Goal: Task Accomplishment & Management: Manage account settings

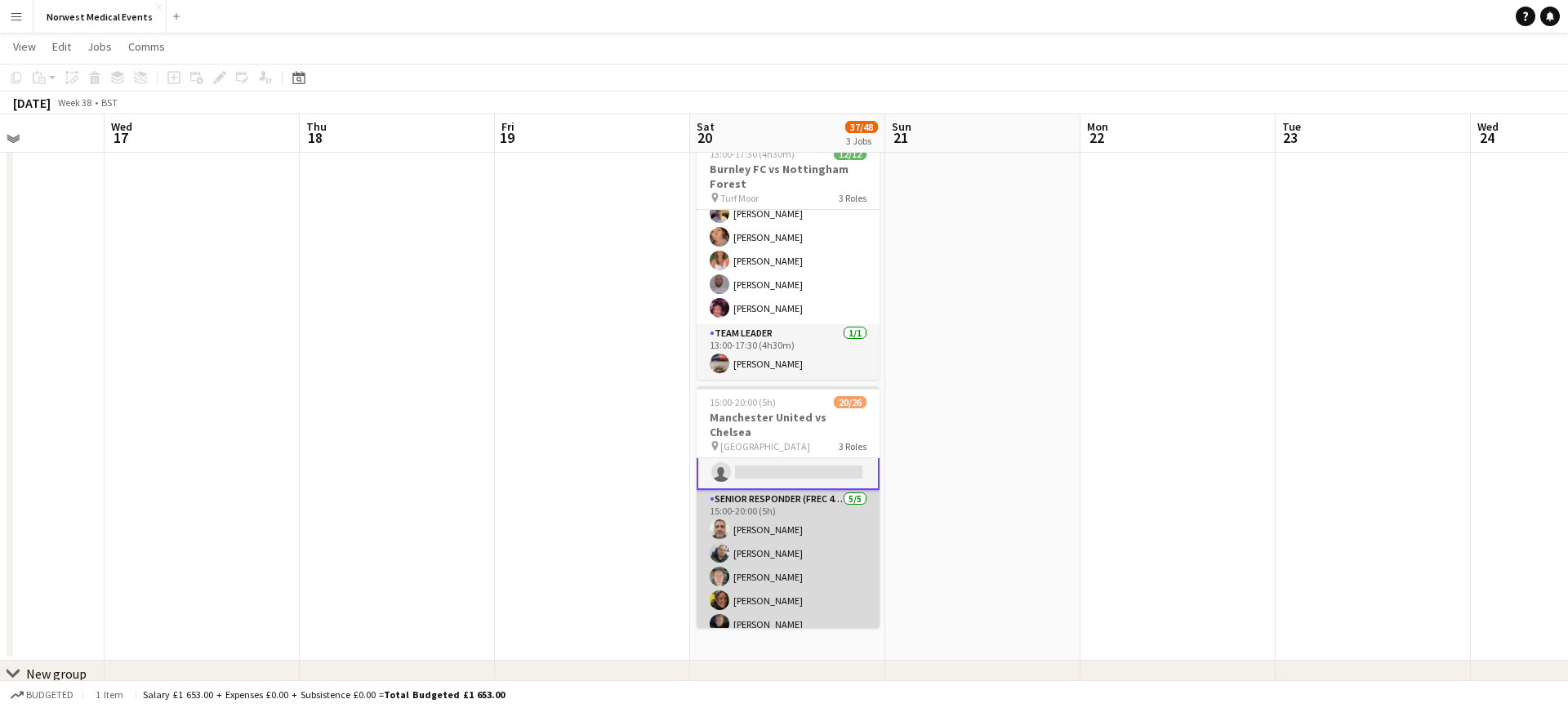
scroll to position [299, 0]
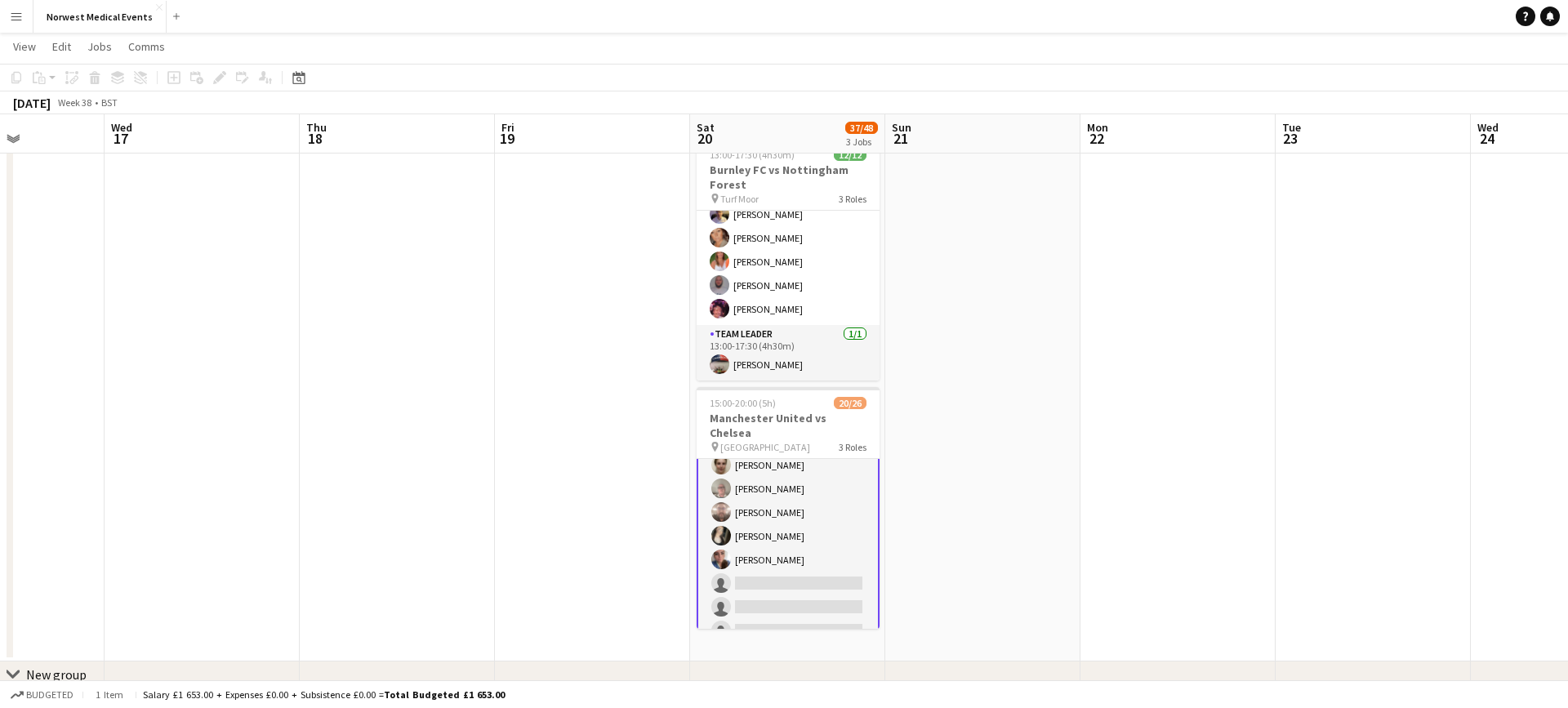
click at [805, 554] on app-card-role "First Responder (Medical) 13/19 15:00-20:00 (5h) [PERSON_NAME] [PERSON_NAME] [P…" at bounding box center [788, 477] width 183 height 485
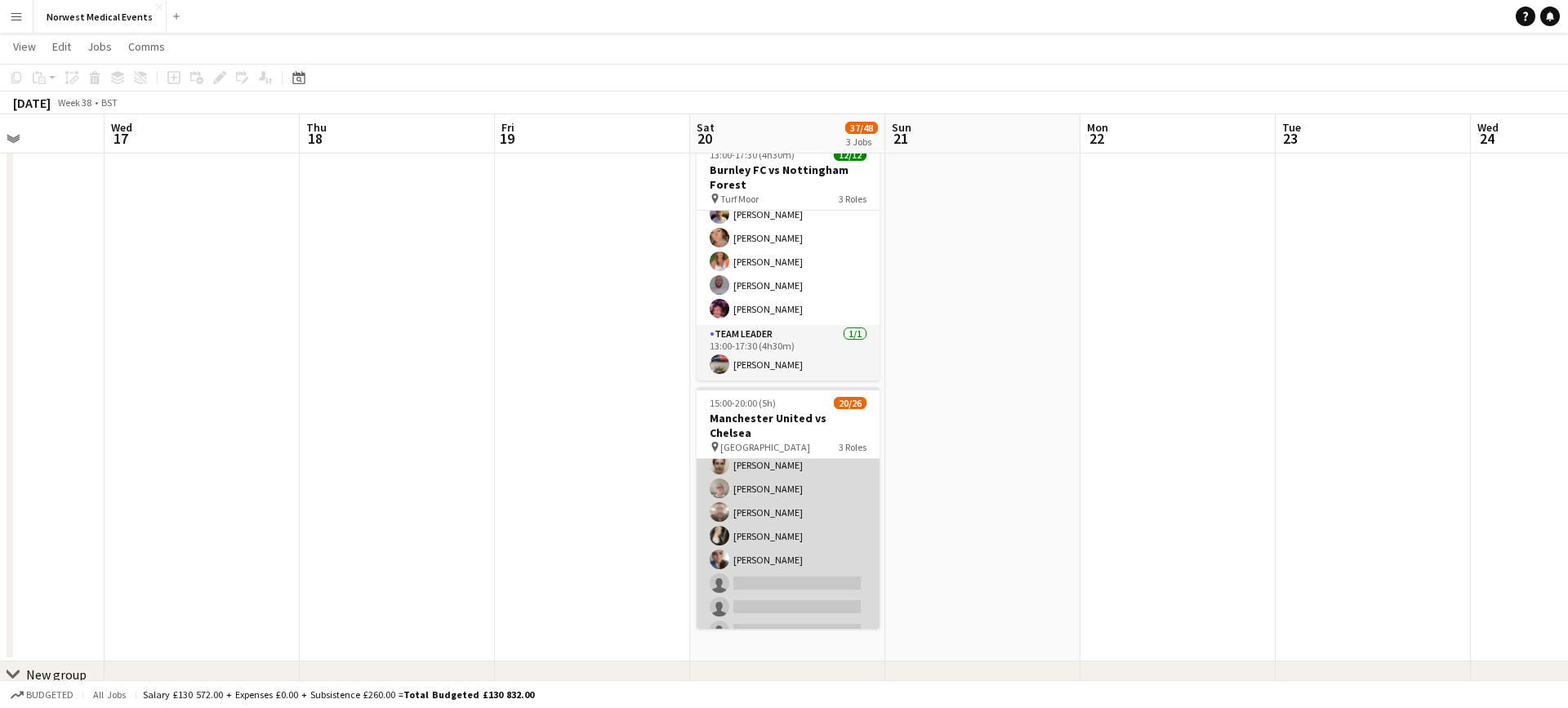
click at [842, 505] on app-card-role "First Responder (Medical) 13/19 15:00-20:00 (5h) [PERSON_NAME] [PERSON_NAME] [P…" at bounding box center [788, 476] width 183 height 482
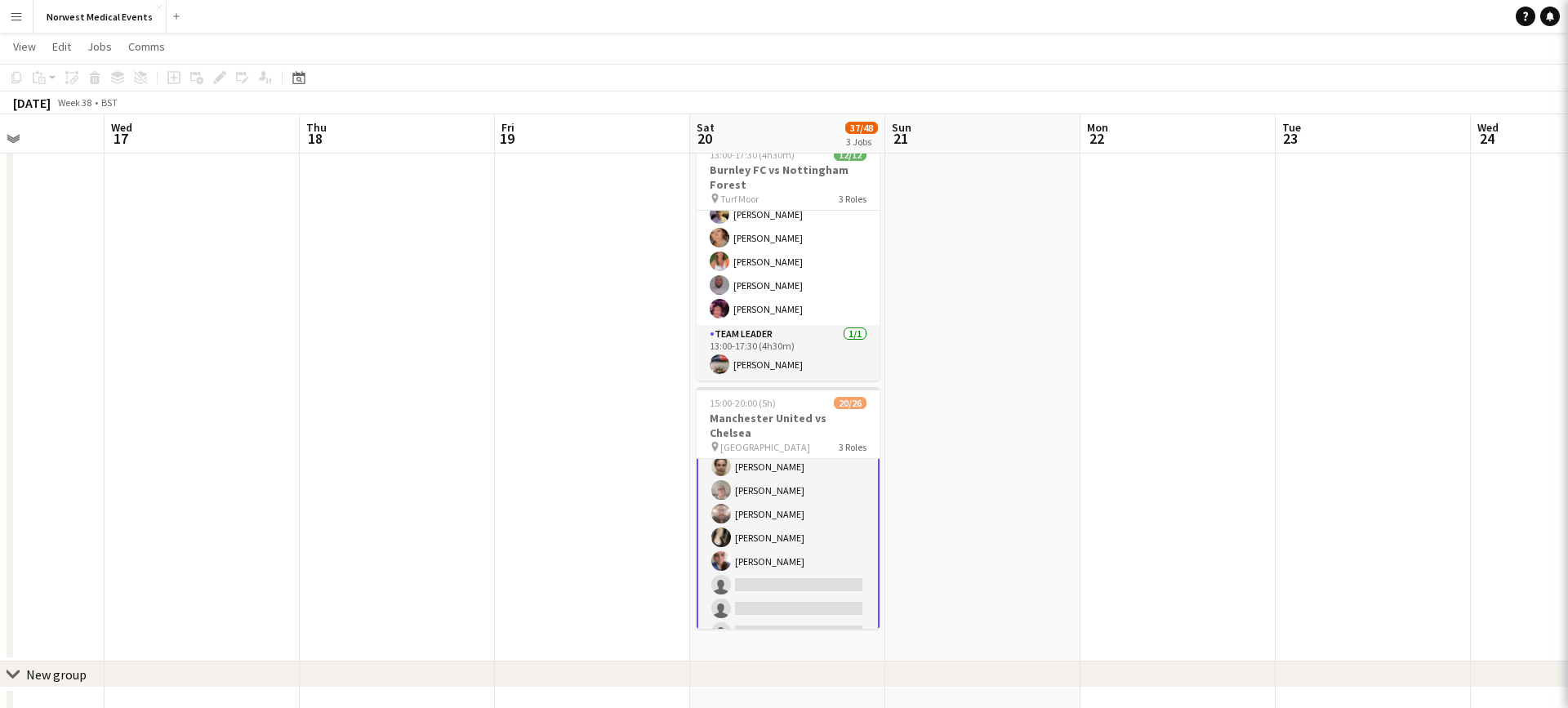
scroll to position [224, 0]
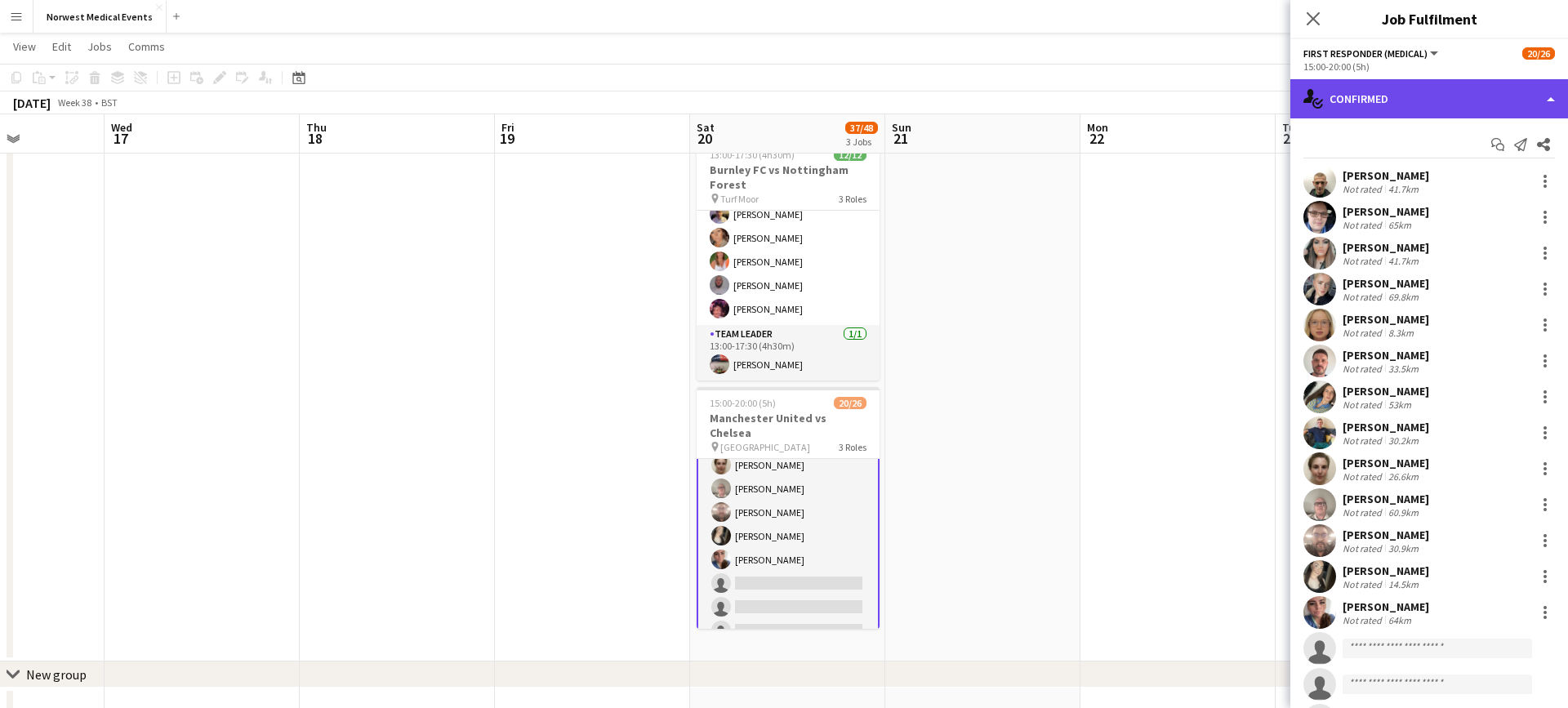
click at [1400, 97] on div "single-neutral-actions-check-2 Confirmed" at bounding box center [1430, 99] width 278 height 39
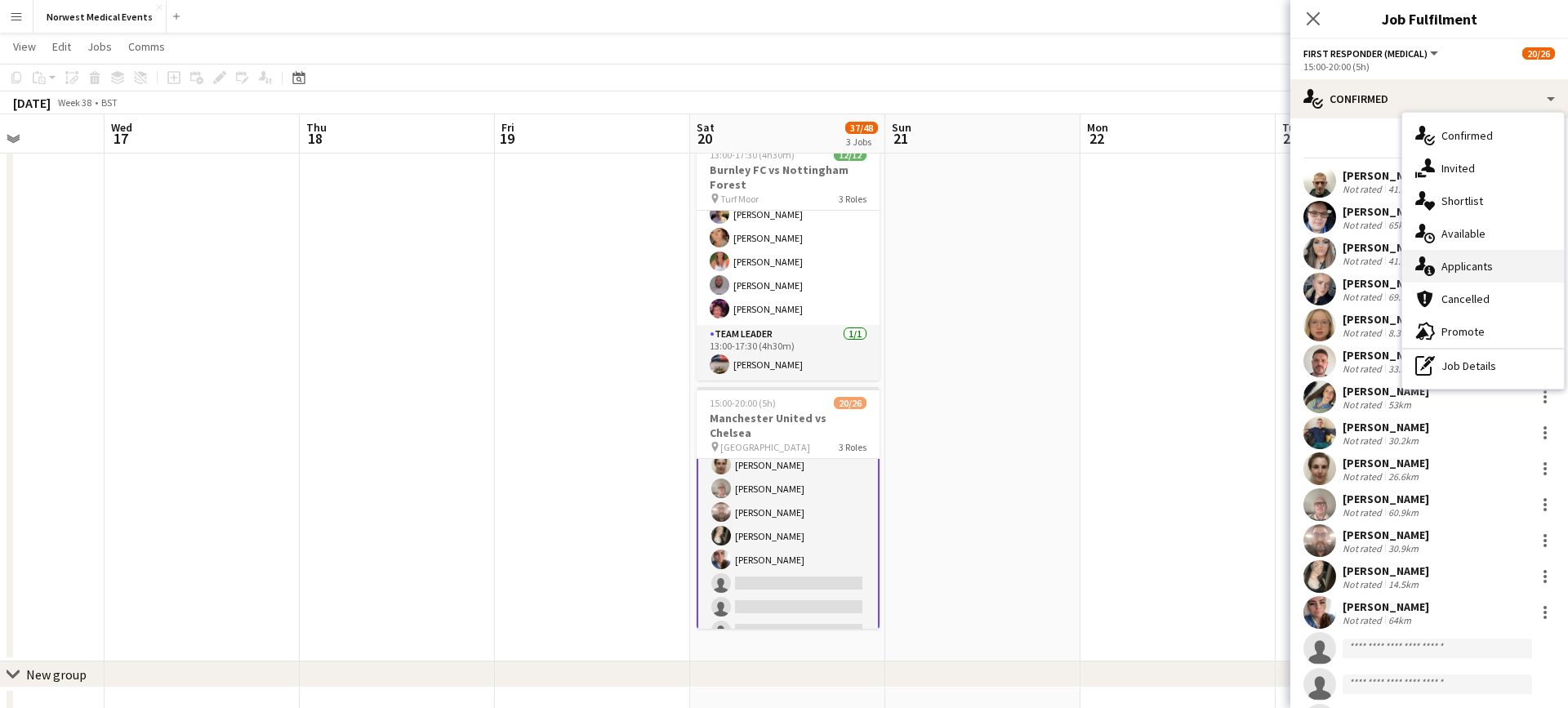
click at [1475, 276] on div "single-neutral-actions-information Applicants" at bounding box center [1483, 266] width 162 height 33
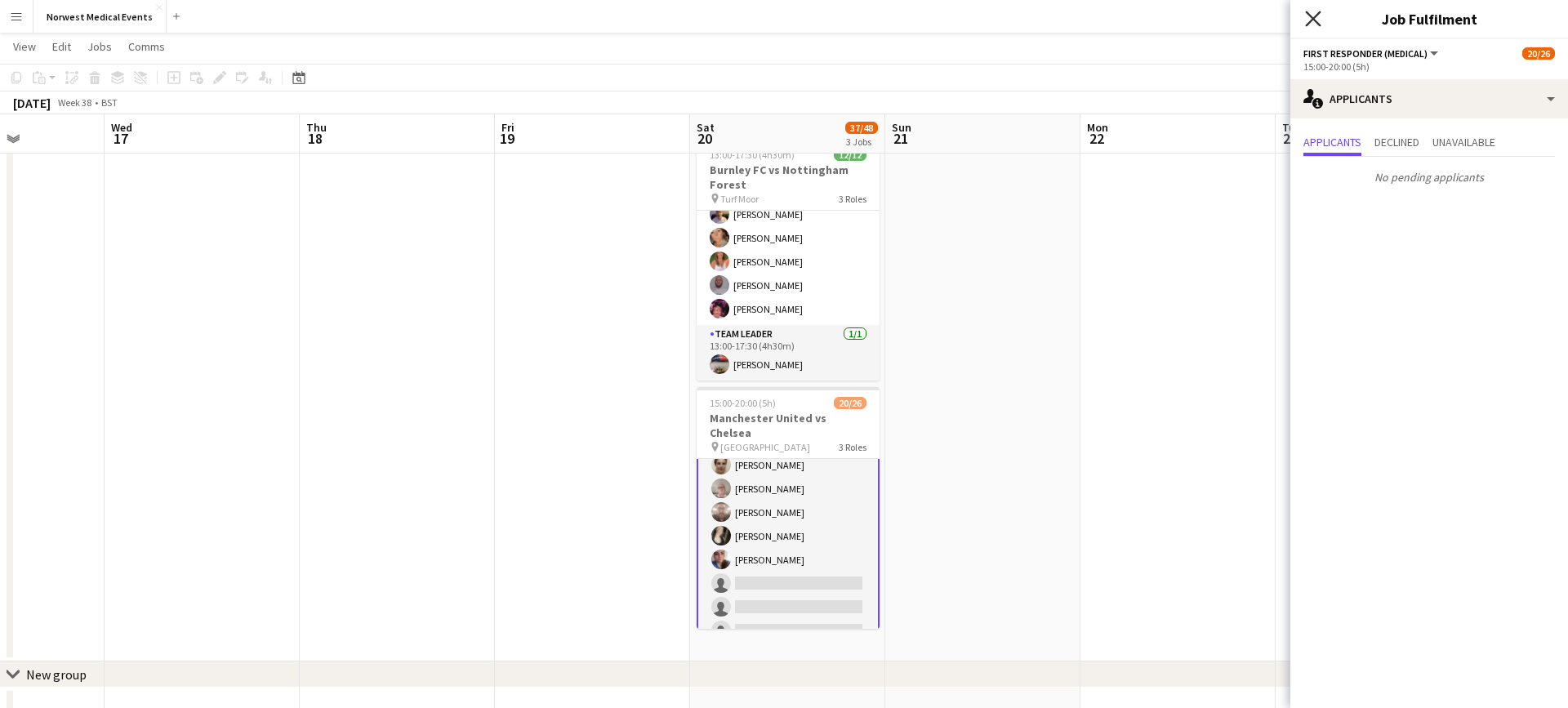
click at [1316, 19] on icon "Close pop-in" at bounding box center [1312, 18] width 16 height 16
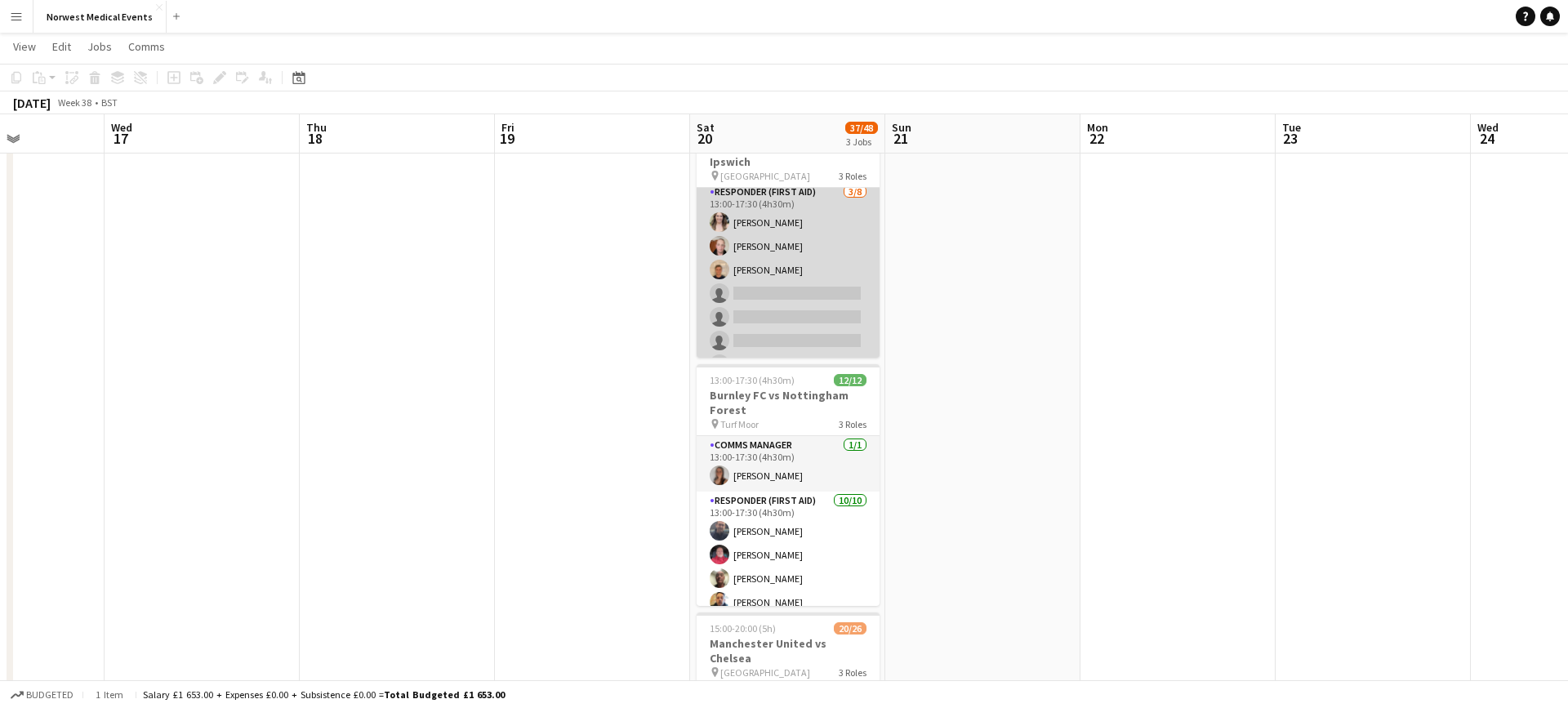
scroll to position [39, 0]
click at [800, 263] on app-card-role "Responder (First Aid) [DATE] 13:00-17:30 (4h30m) [PERSON_NAME] [PERSON_NAME] [P…" at bounding box center [788, 315] width 183 height 222
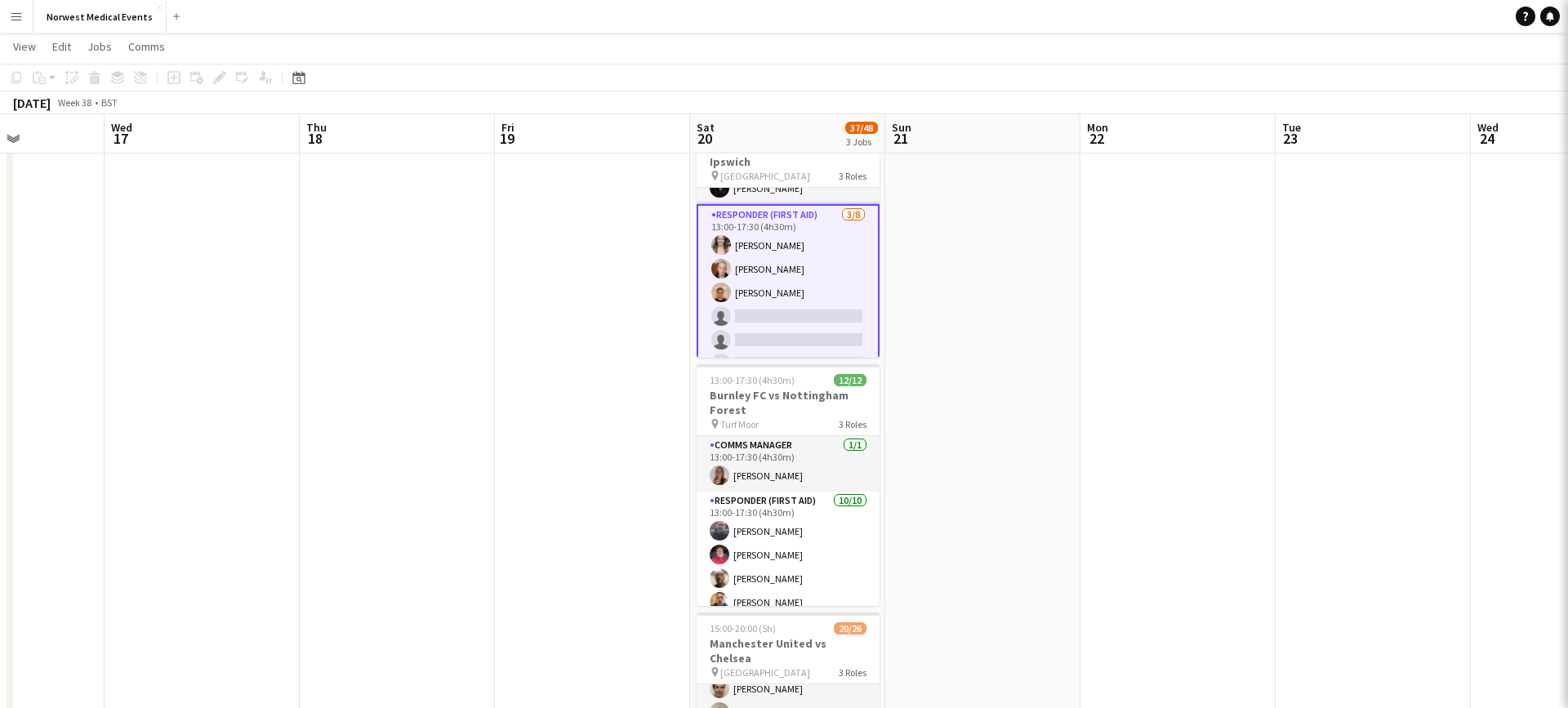
scroll to position [223, 0]
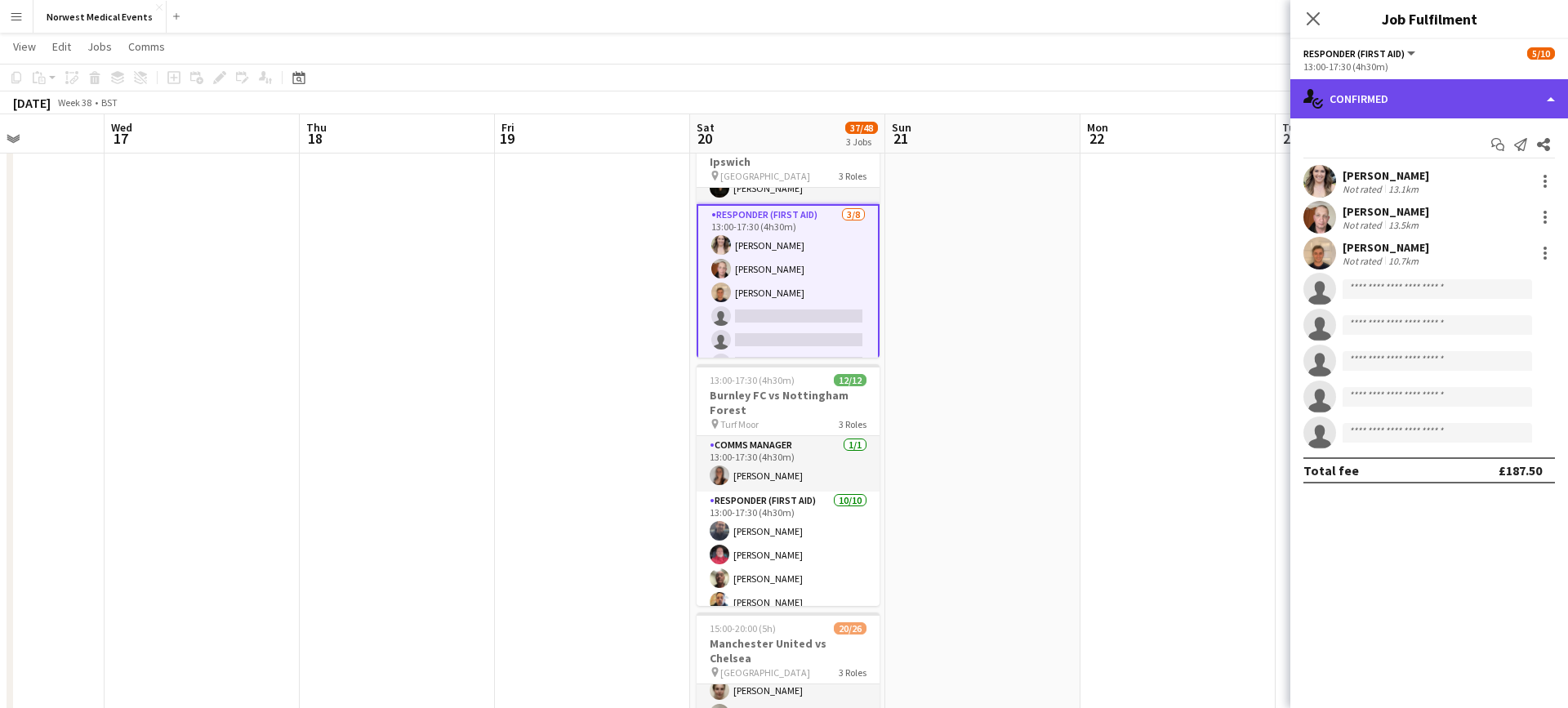
click at [1404, 91] on div "single-neutral-actions-check-2 Confirmed" at bounding box center [1430, 99] width 278 height 39
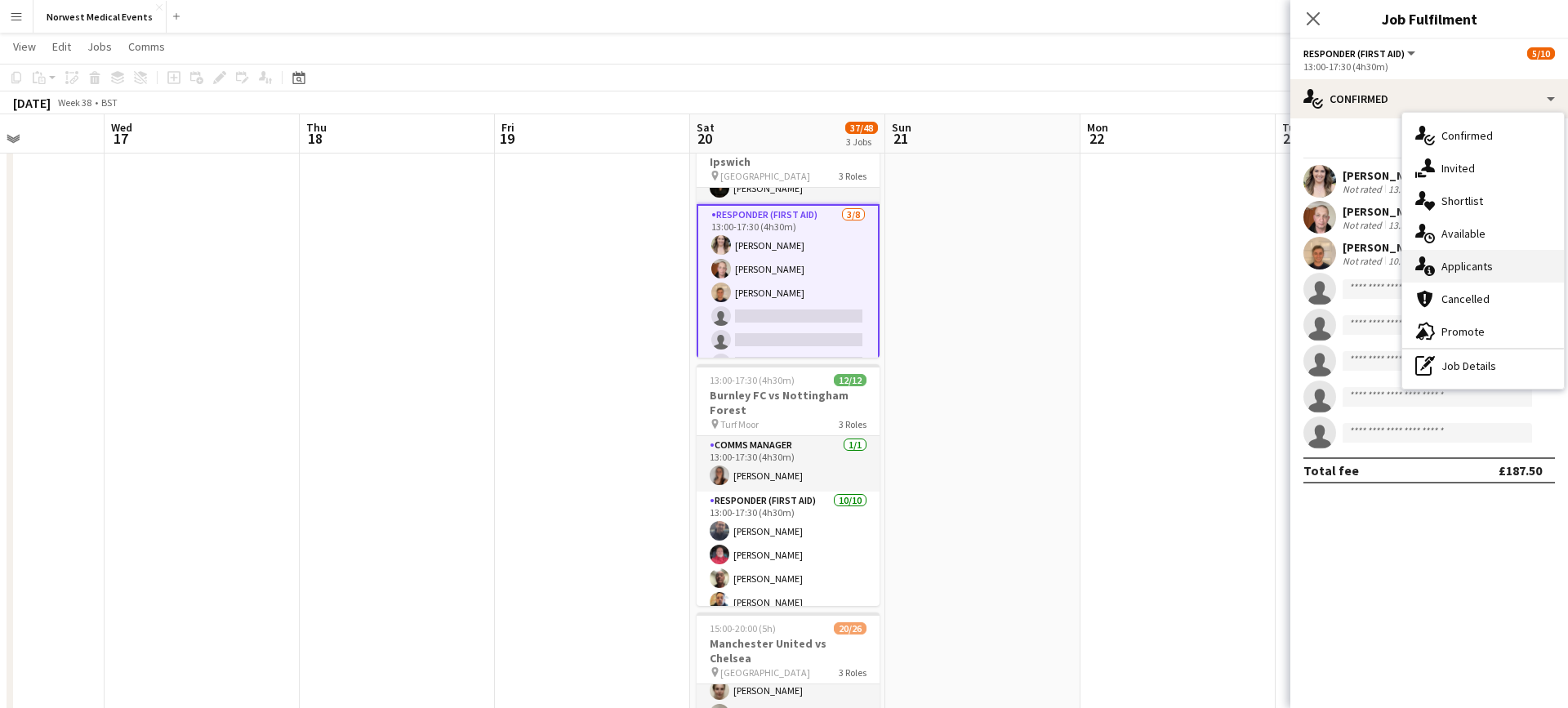
click at [1499, 271] on div "single-neutral-actions-information Applicants" at bounding box center [1483, 266] width 162 height 33
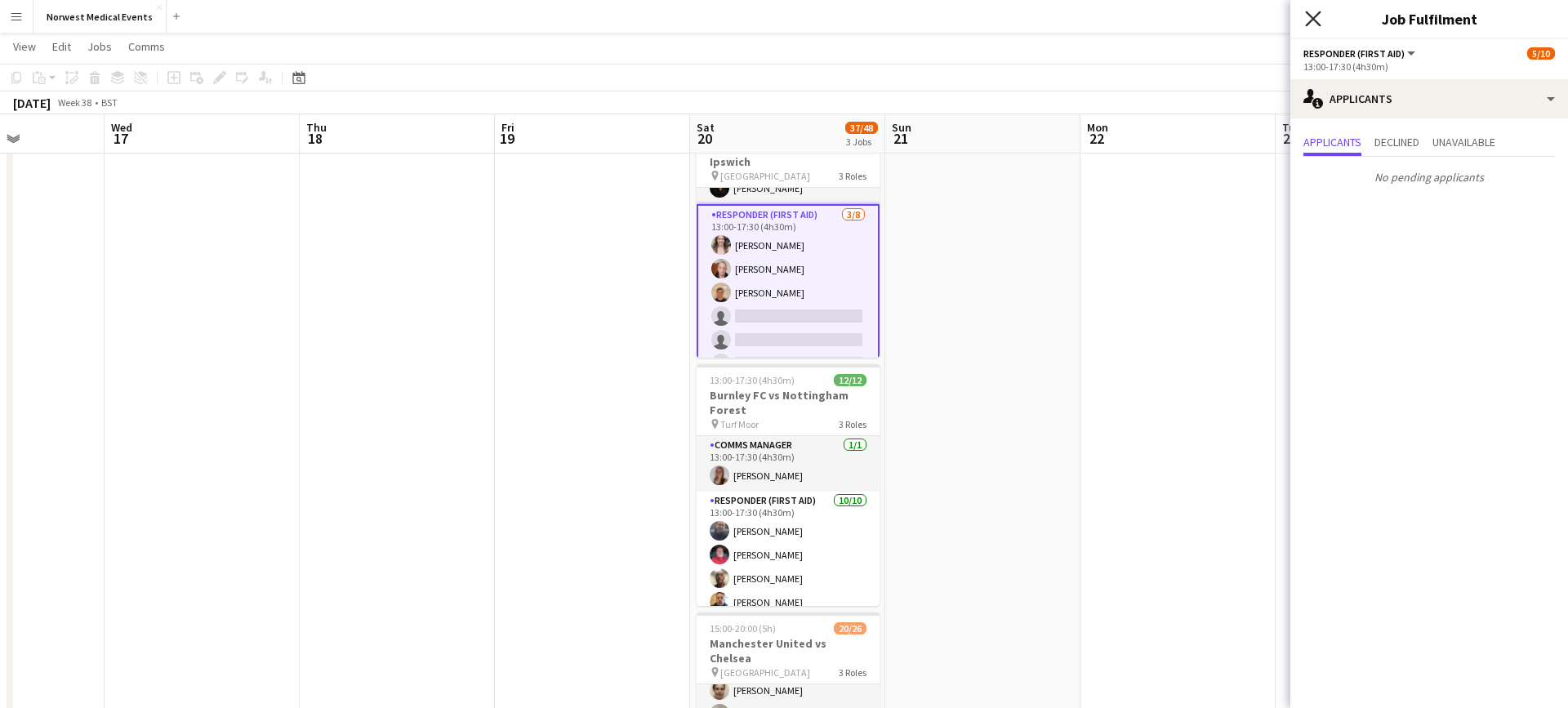
click at [1320, 22] on icon "Close pop-in" at bounding box center [1312, 18] width 16 height 16
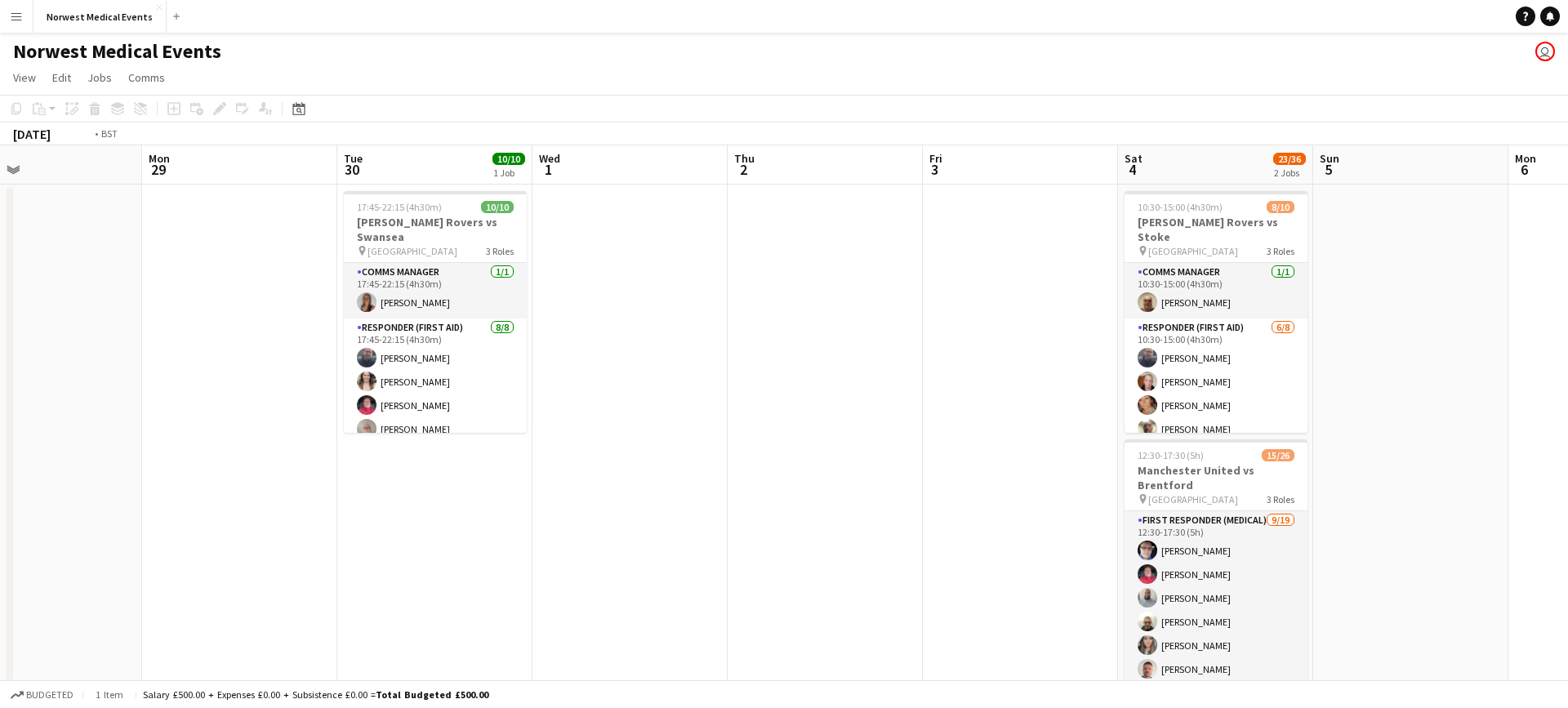
scroll to position [0, 764]
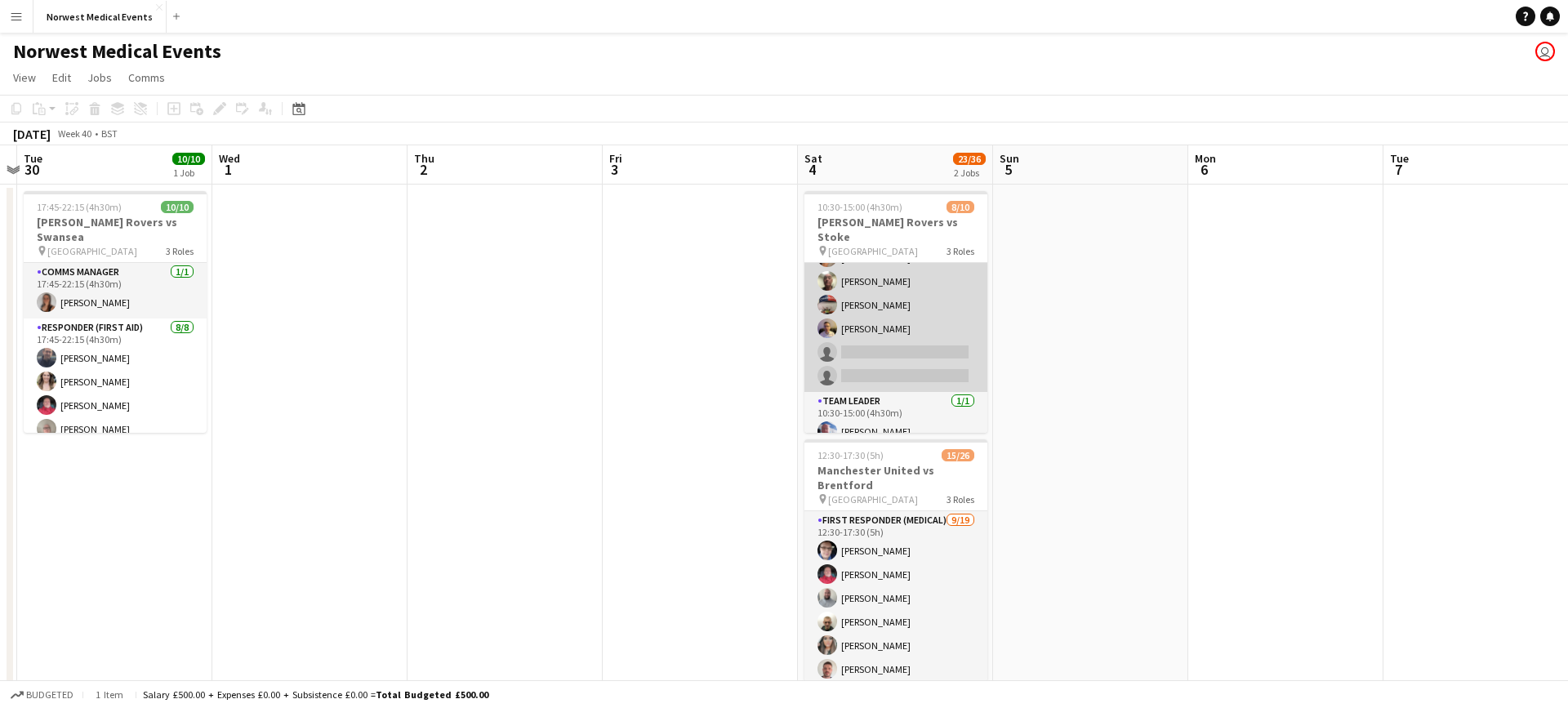
click at [900, 325] on app-card-role "Responder (First Aid) [DATE] 10:30-15:00 (4h30m) [PERSON_NAME] [PERSON_NAME] [P…" at bounding box center [895, 282] width 183 height 222
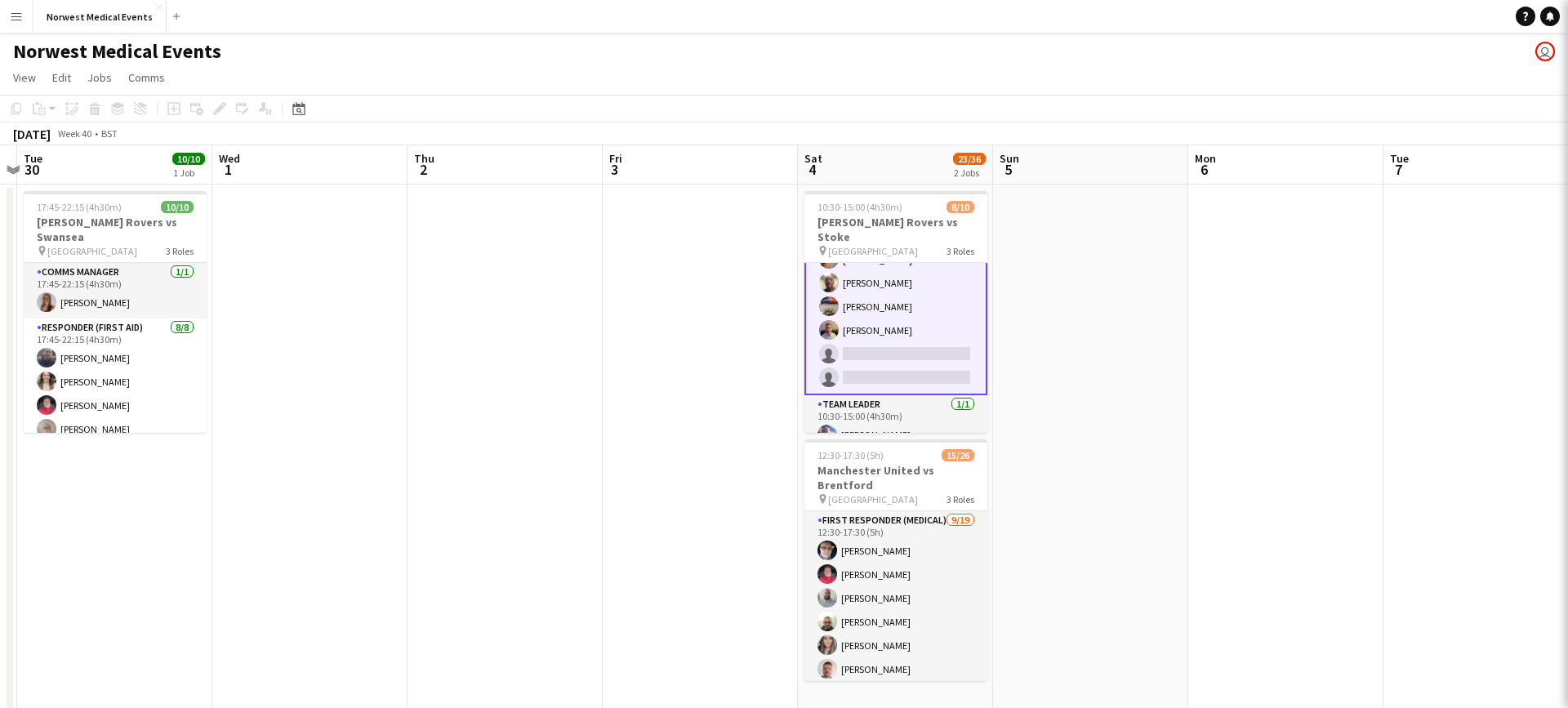
scroll to position [149, 0]
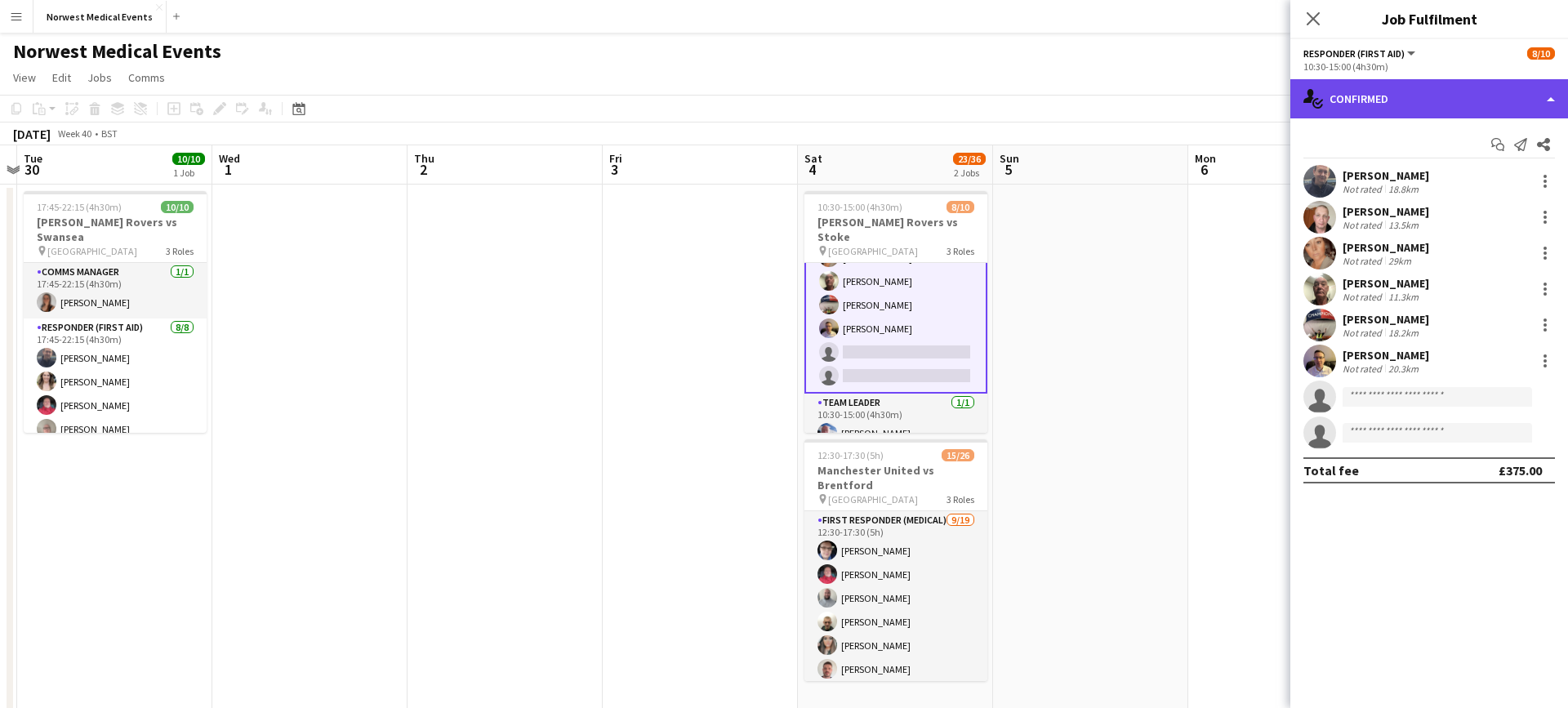
click at [1409, 84] on div "single-neutral-actions-check-2 Confirmed" at bounding box center [1430, 99] width 278 height 39
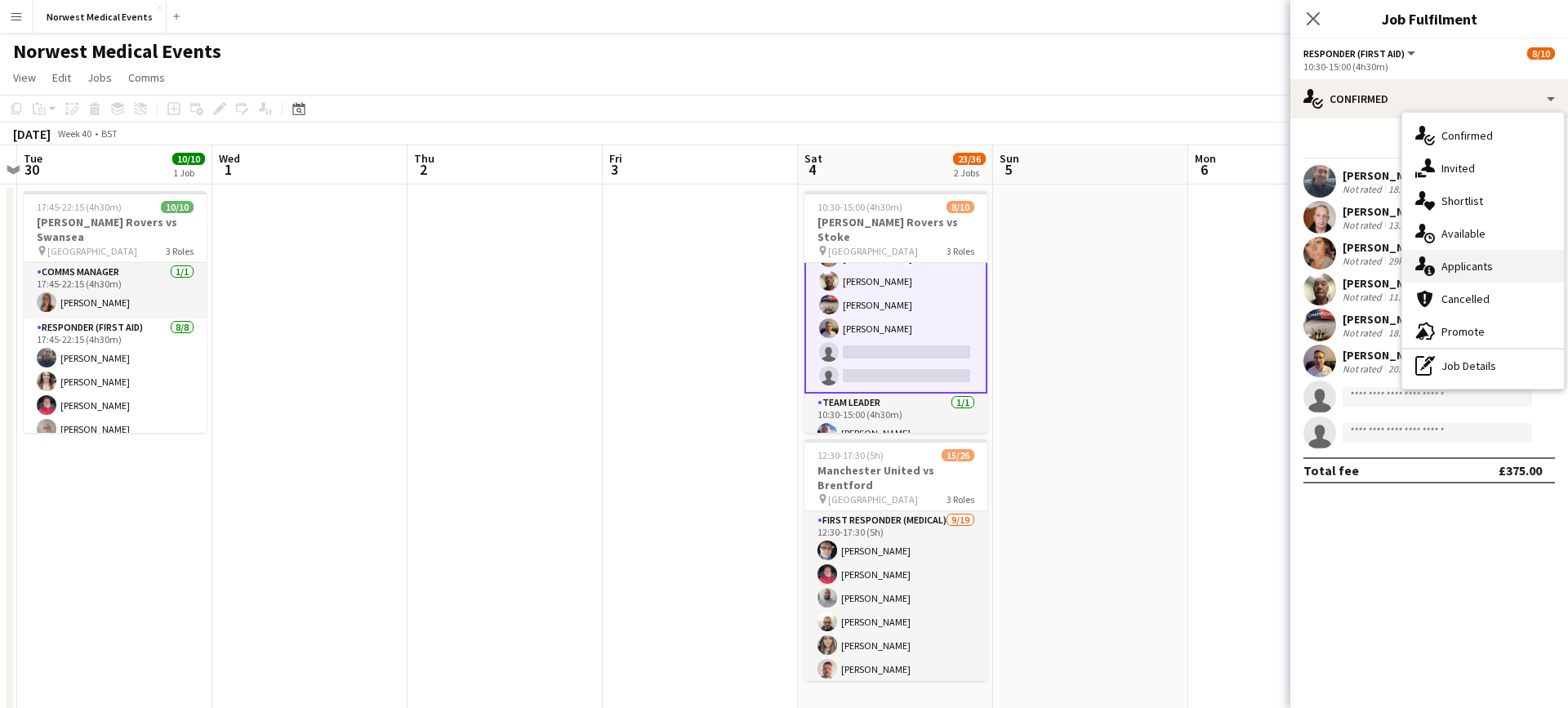
click at [1510, 268] on div "single-neutral-actions-information Applicants" at bounding box center [1483, 266] width 162 height 33
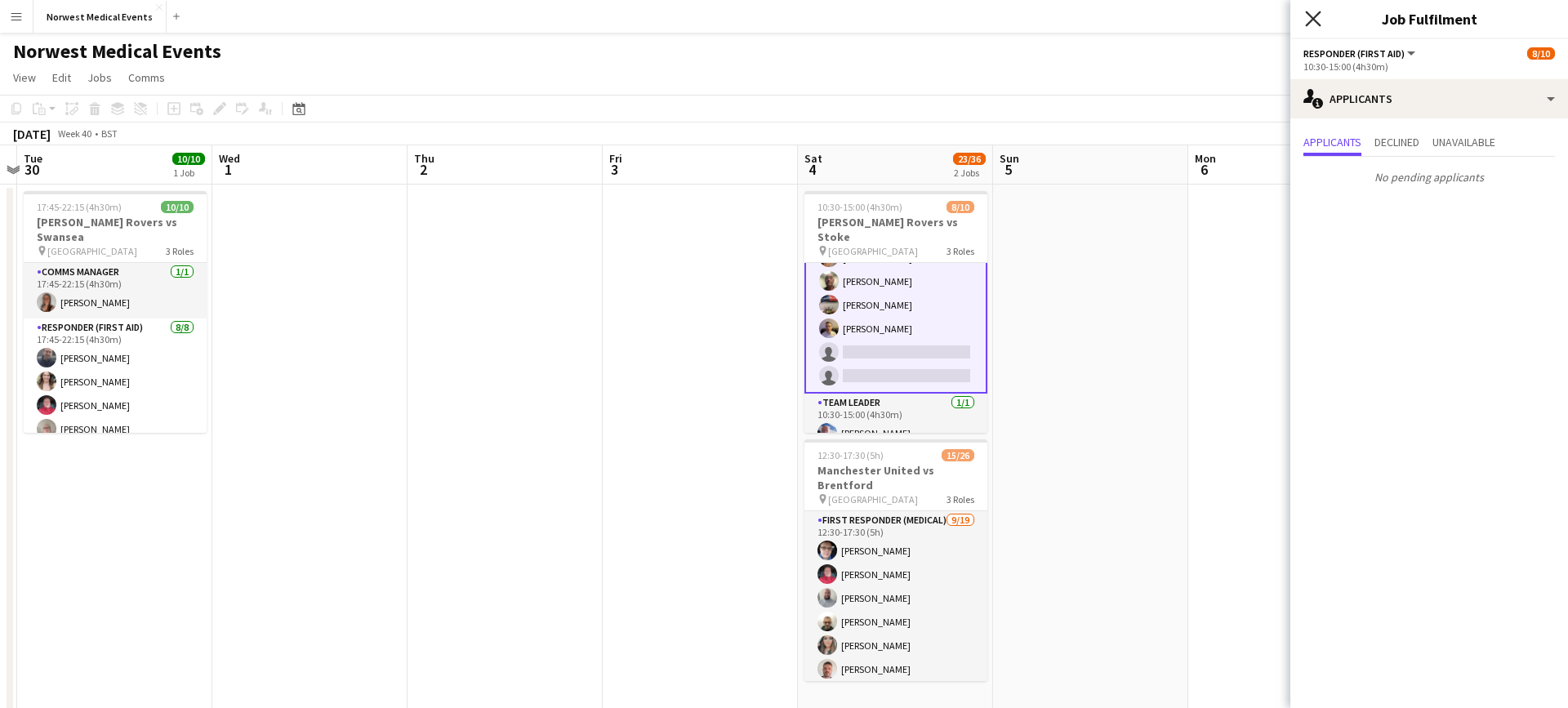
click at [1317, 20] on icon "Close pop-in" at bounding box center [1312, 18] width 16 height 16
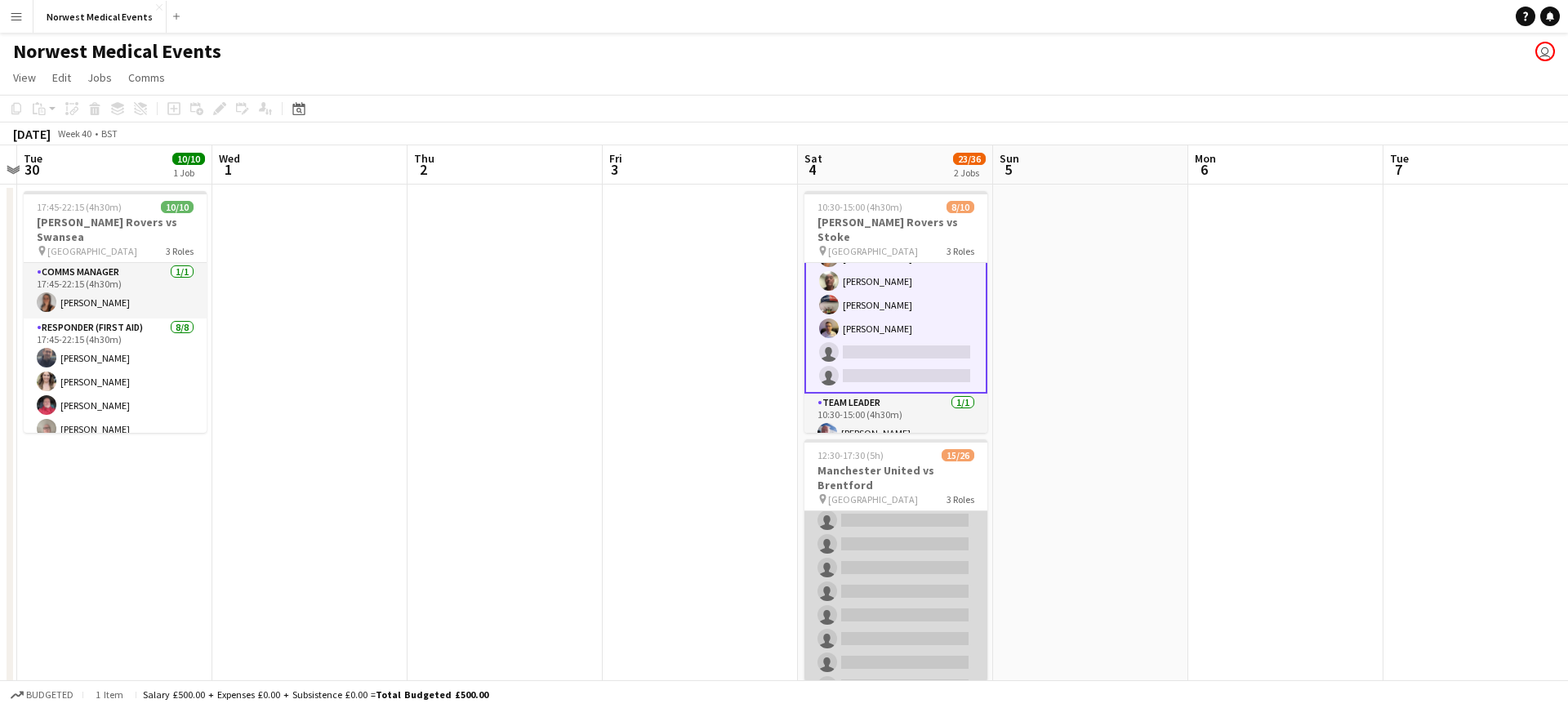
scroll to position [320, 0]
click at [919, 548] on app-card-role "First Responder (Medical) [DATE] 12:30-17:30 (5h) [PERSON_NAME] [PERSON_NAME] […" at bounding box center [895, 431] width 183 height 482
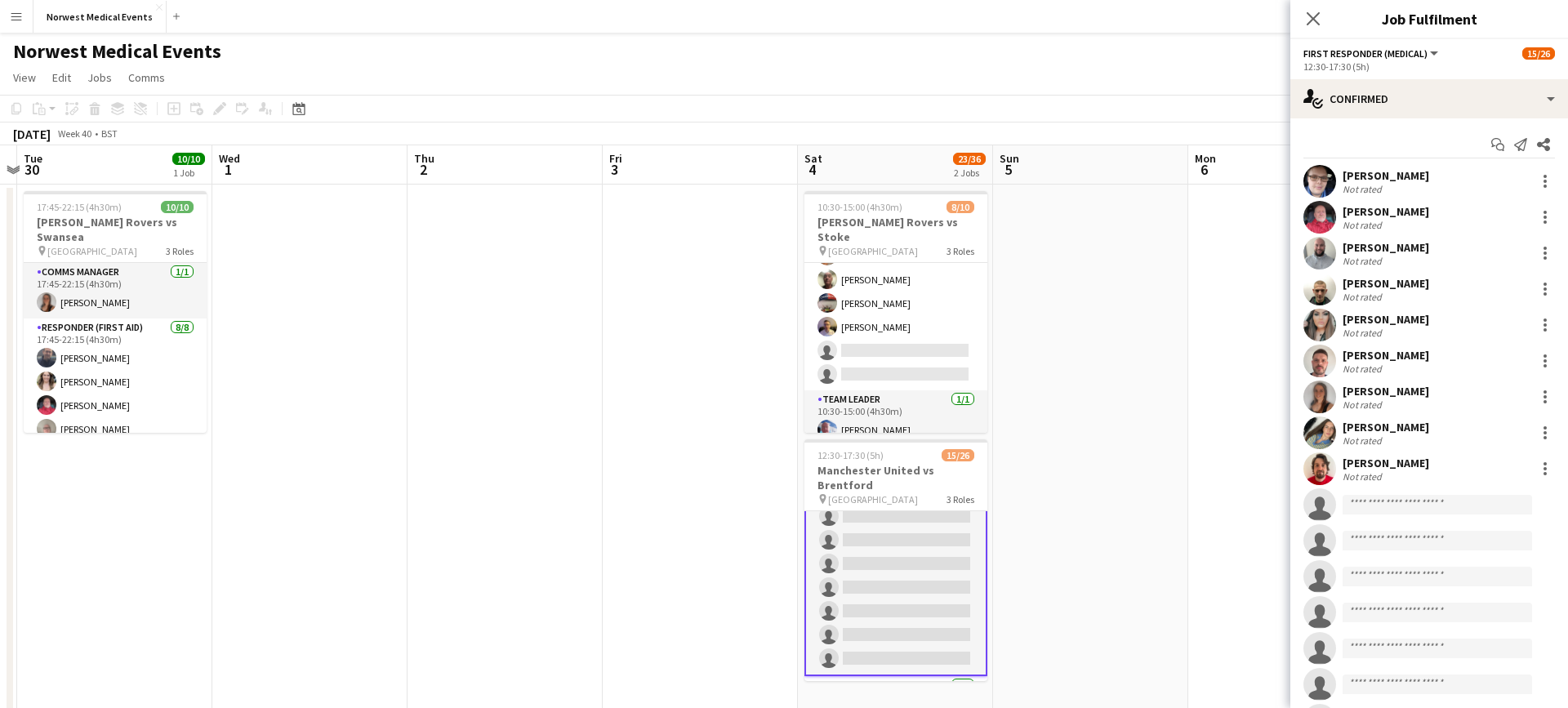
scroll to position [322, 0]
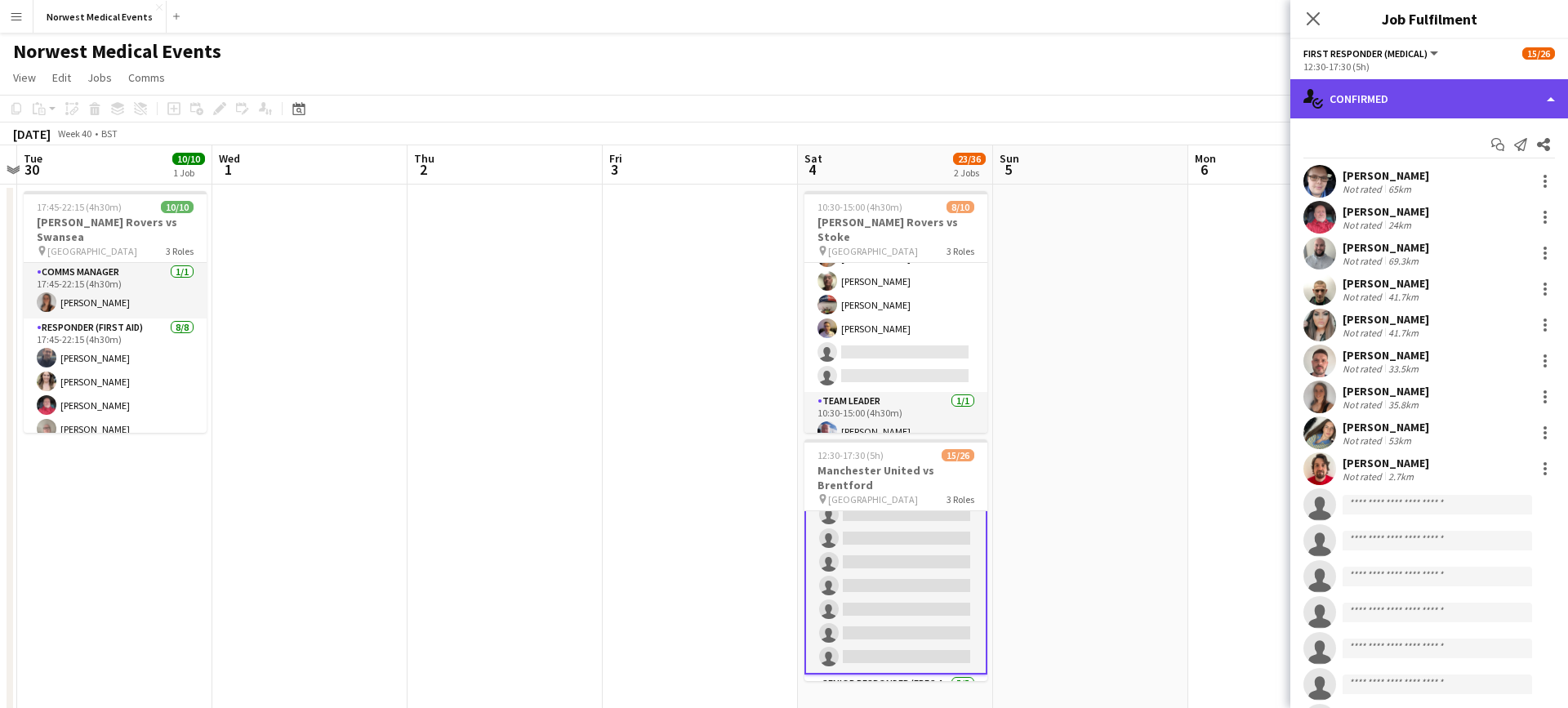
click at [1399, 88] on div "single-neutral-actions-check-2 Confirmed" at bounding box center [1430, 99] width 278 height 39
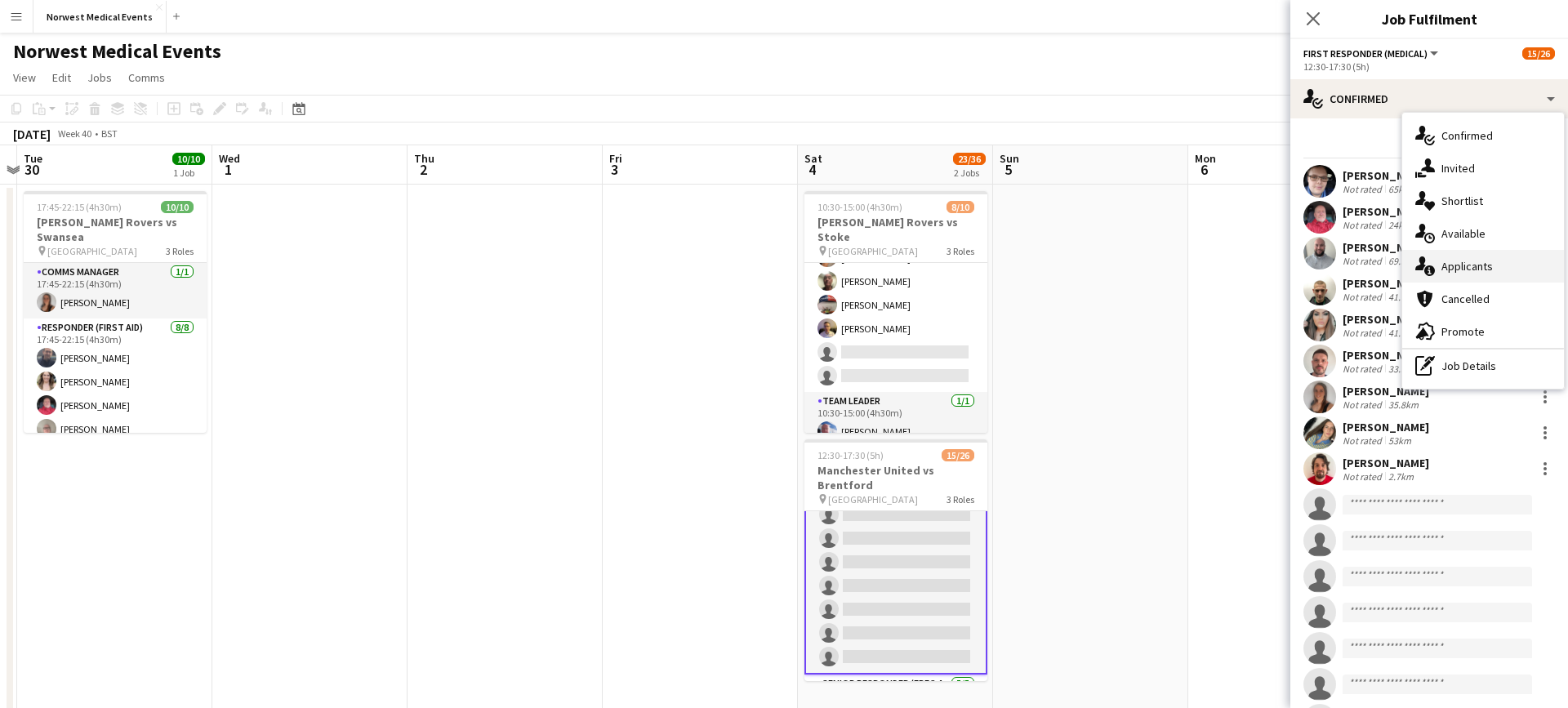
click at [1476, 262] on span "Applicants" at bounding box center [1467, 267] width 52 height 15
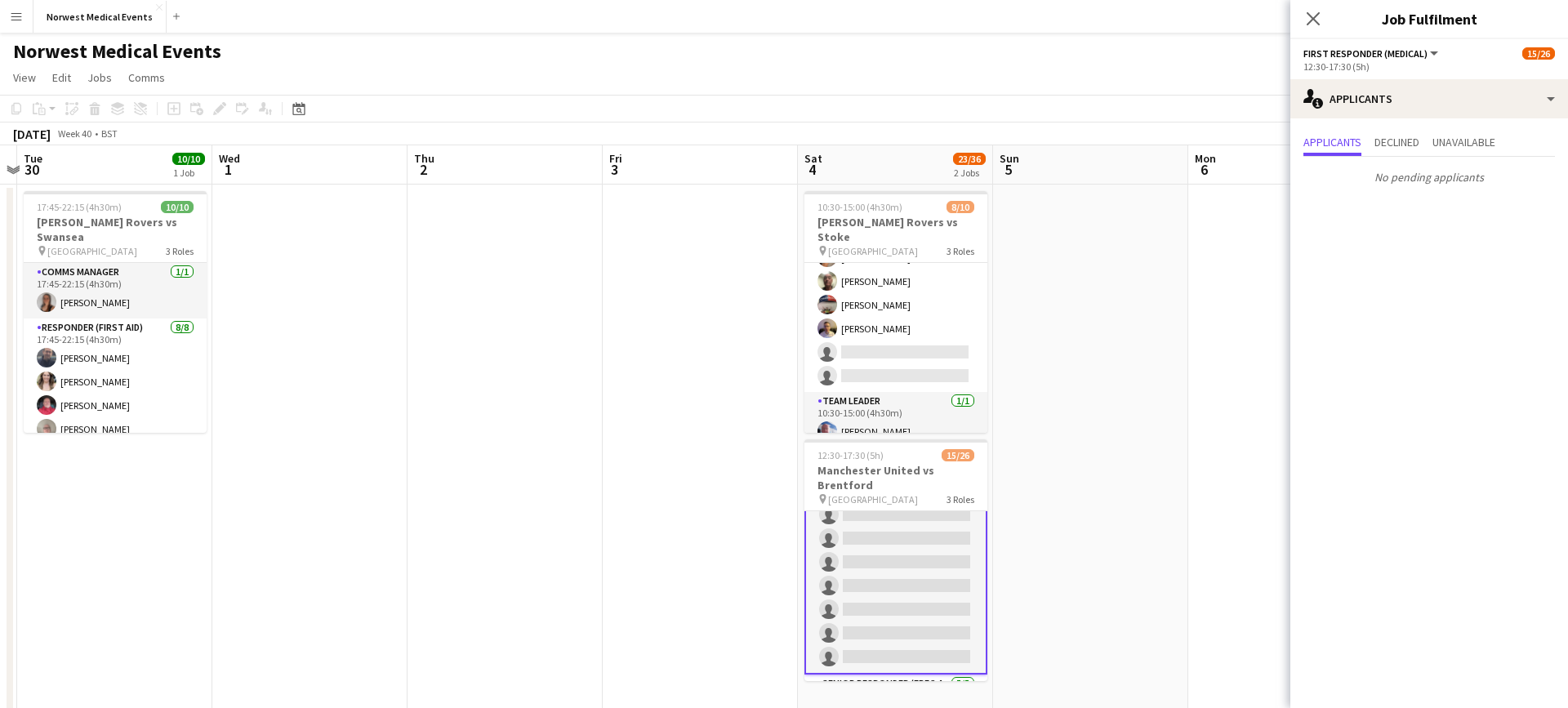
click at [1314, 20] on icon at bounding box center [1313, 19] width 13 height 13
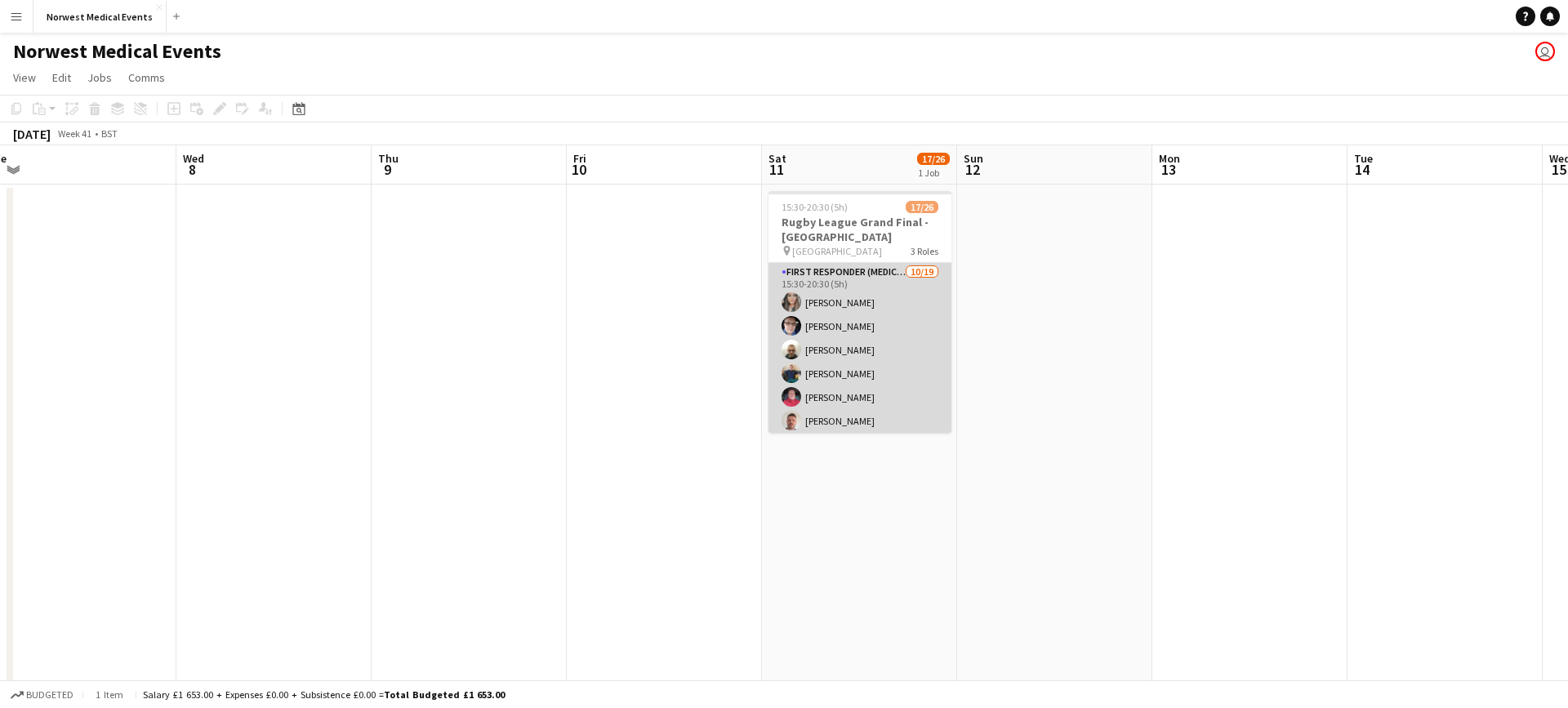
scroll to position [385, 0]
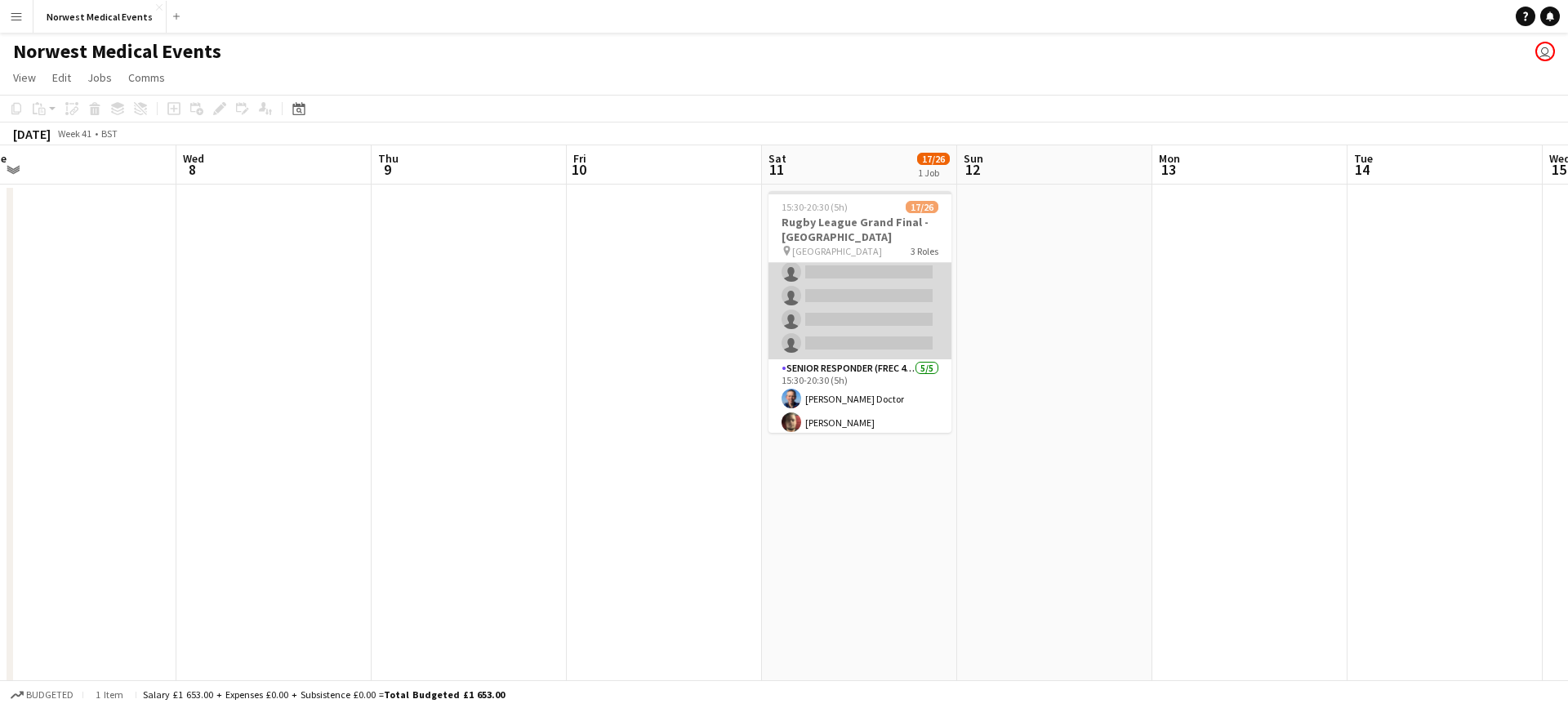
click at [898, 341] on app-card-role "First Responder (Medical) [DATE] 15:30-20:30 (5h) [PERSON_NAME] [PERSON_NAME] […" at bounding box center [860, 118] width 183 height 482
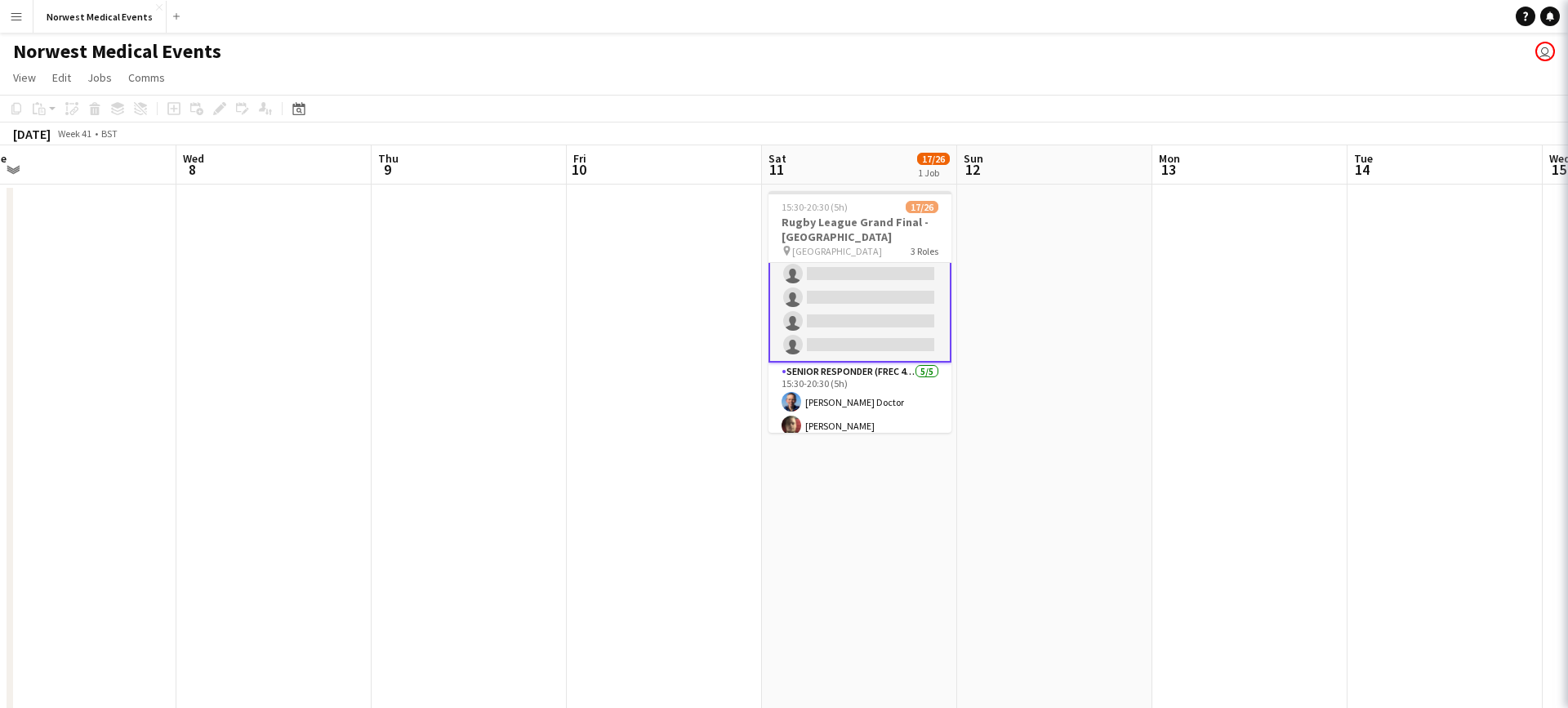
scroll to position [387, 0]
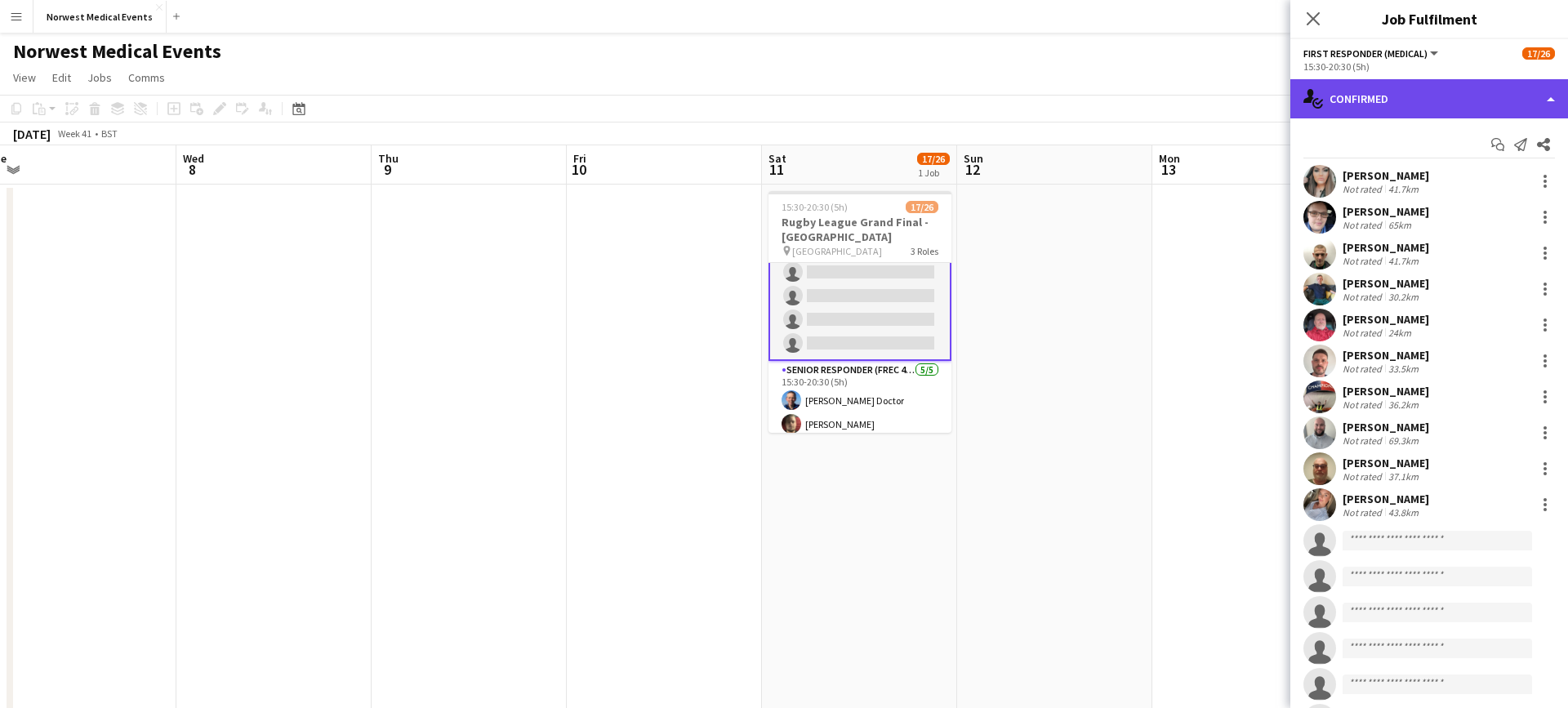
click at [1376, 87] on div "single-neutral-actions-check-2 Confirmed" at bounding box center [1430, 99] width 278 height 39
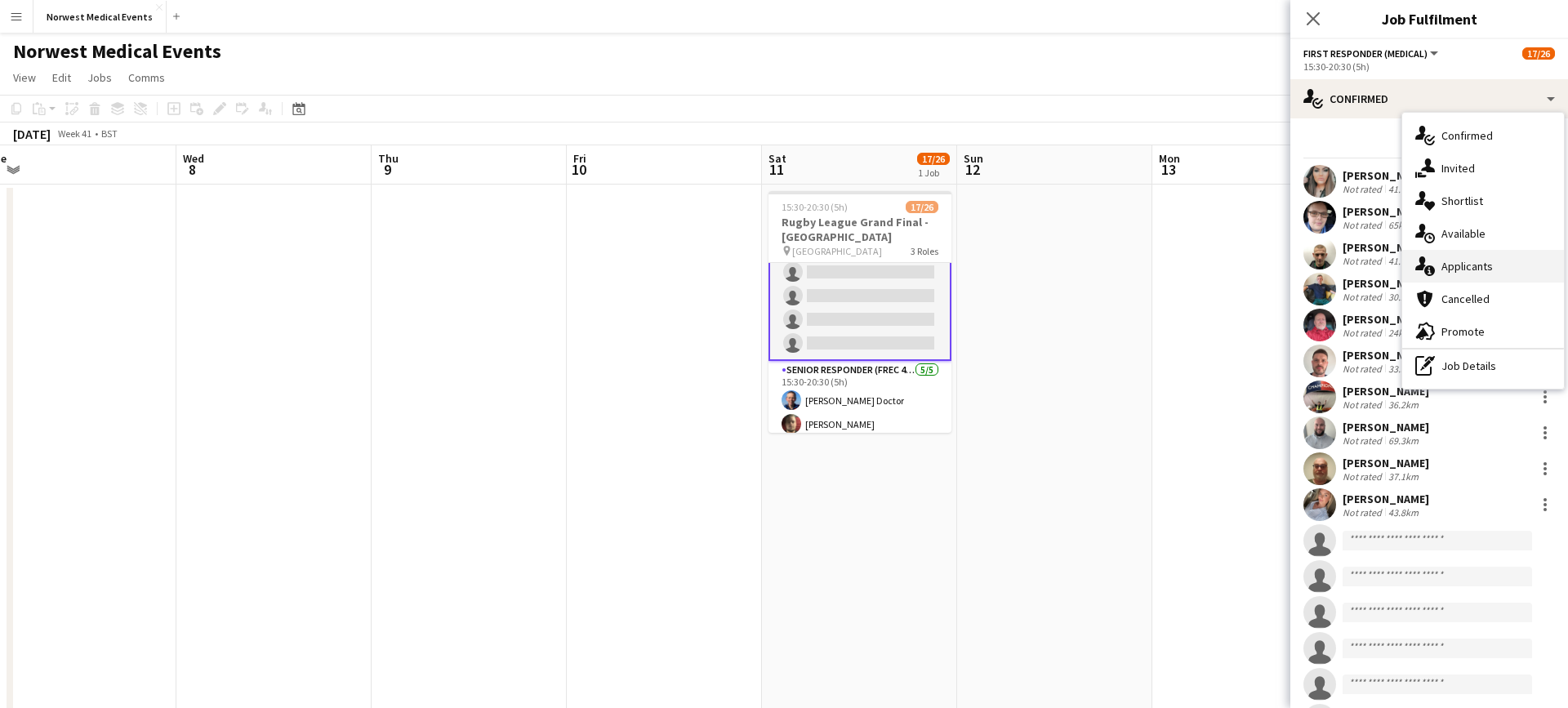
click at [1514, 268] on div "single-neutral-actions-information Applicants" at bounding box center [1483, 266] width 162 height 33
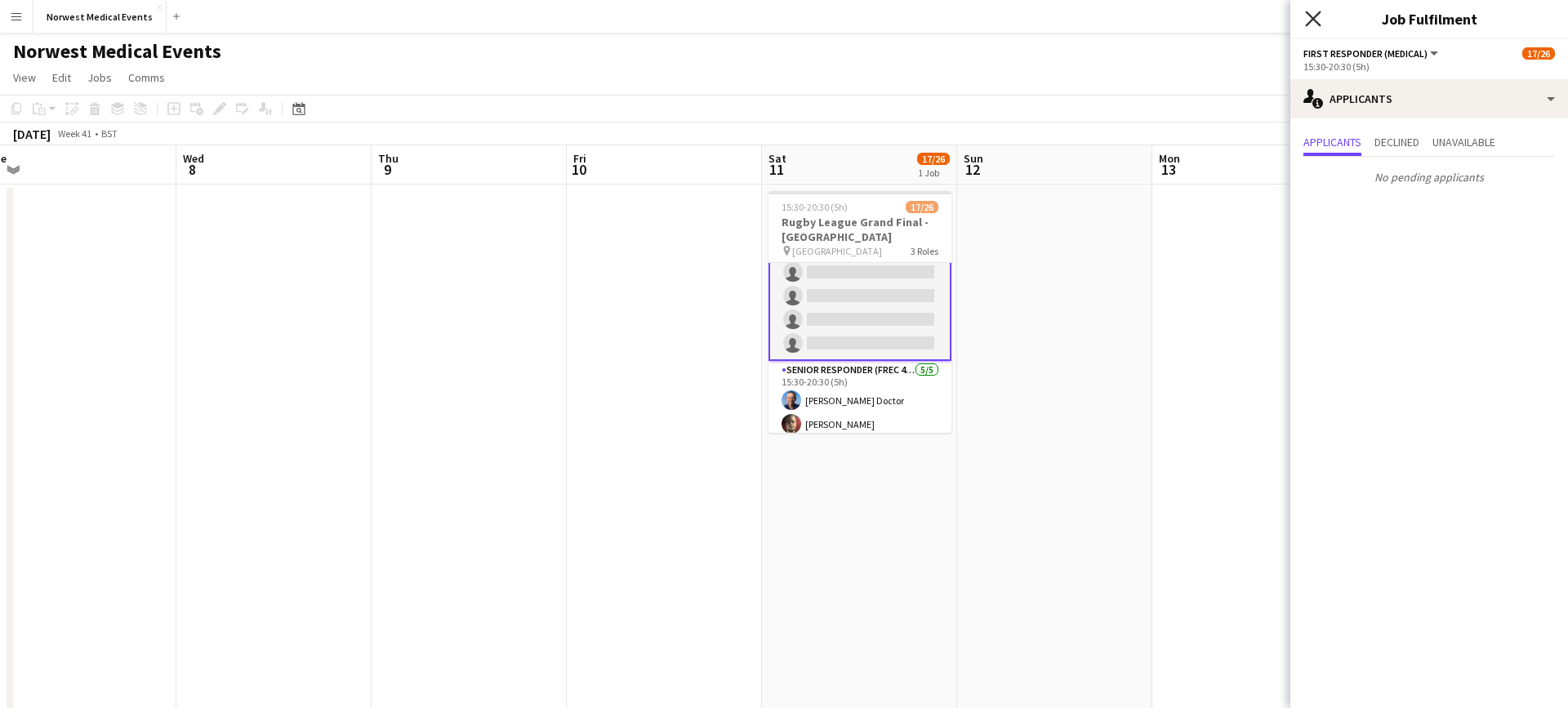
click at [1309, 11] on icon "Close pop-in" at bounding box center [1312, 18] width 16 height 16
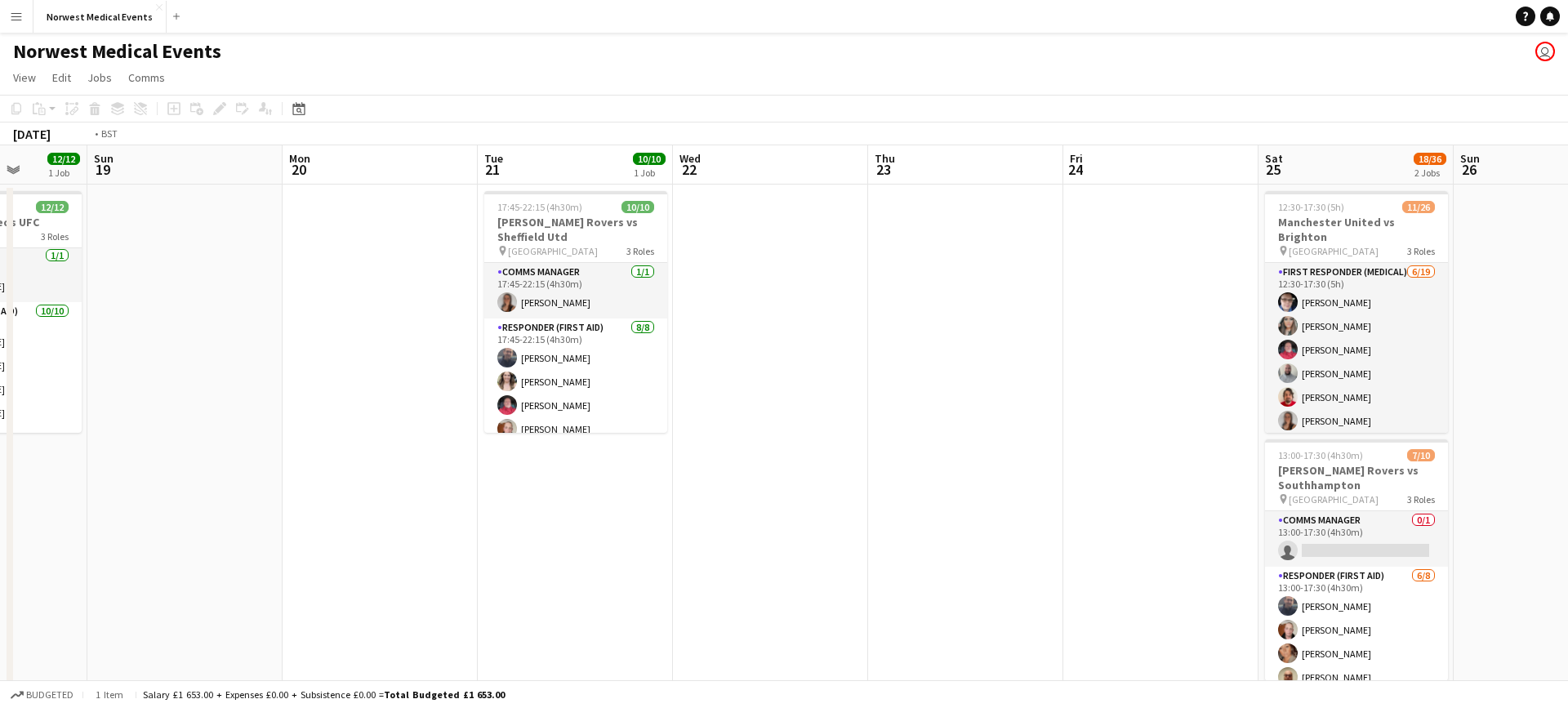
scroll to position [0, 629]
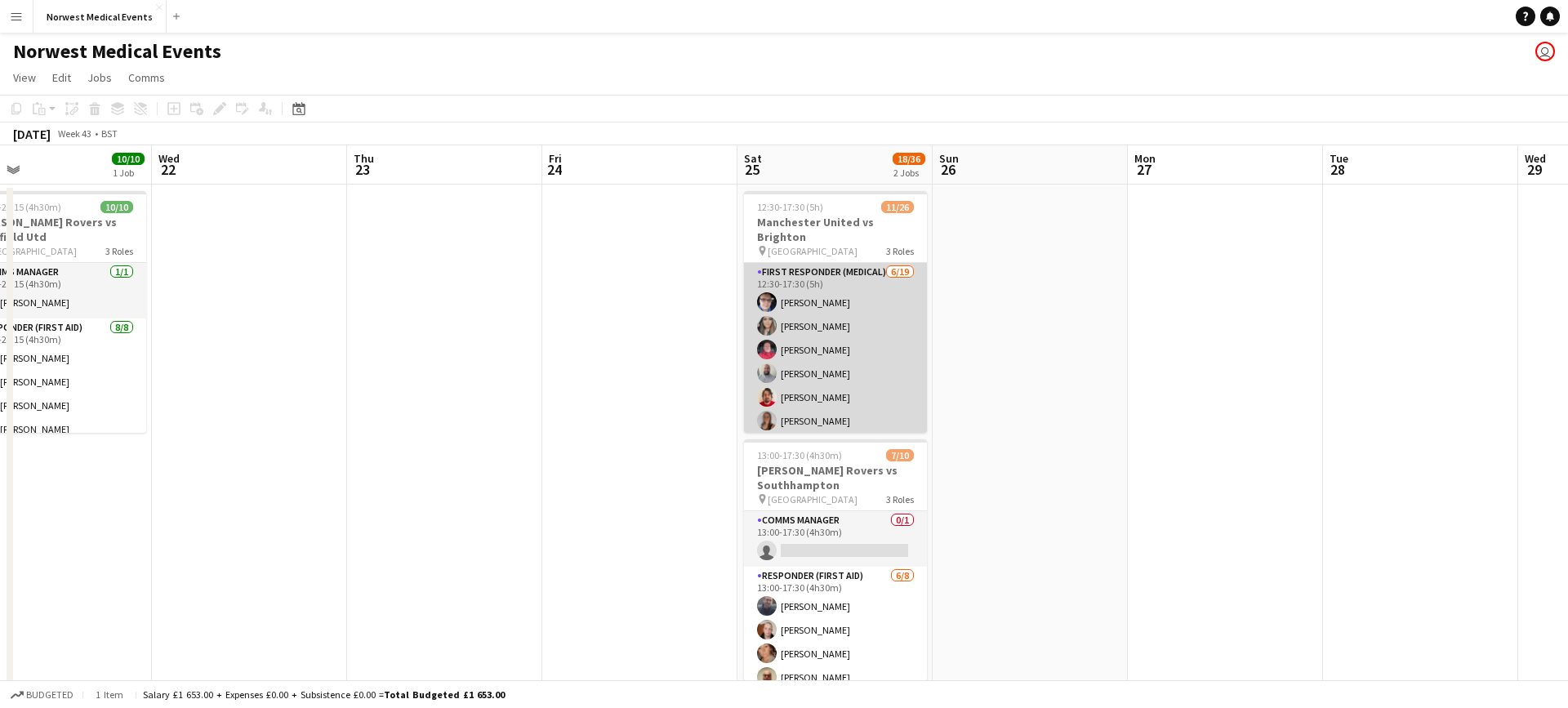
click at [860, 367] on app-card-role "First Responder (Medical) [DATE] 12:30-17:30 (5h) [PERSON_NAME] [PERSON_NAME] […" at bounding box center [835, 503] width 183 height 482
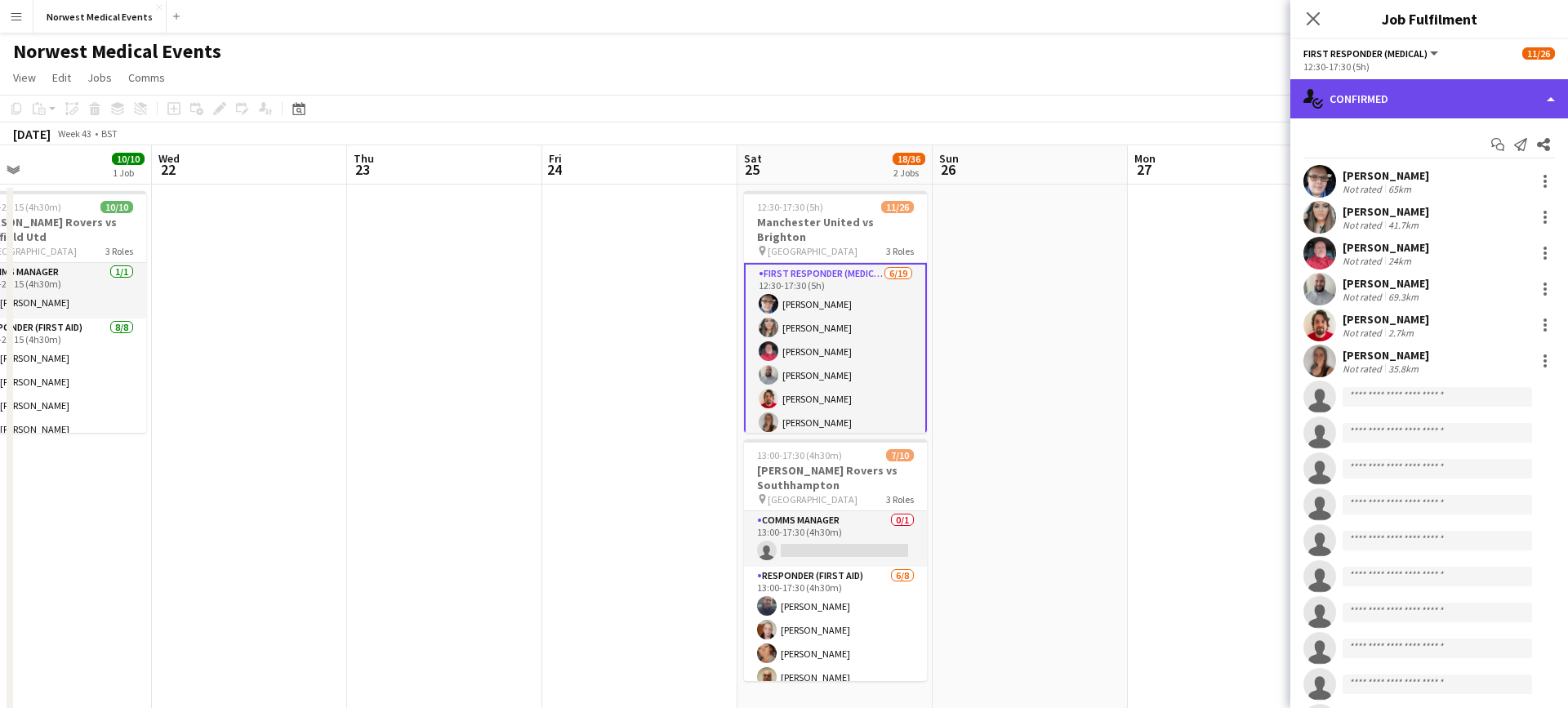
click at [1379, 97] on div "single-neutral-actions-check-2 Confirmed" at bounding box center [1430, 99] width 278 height 39
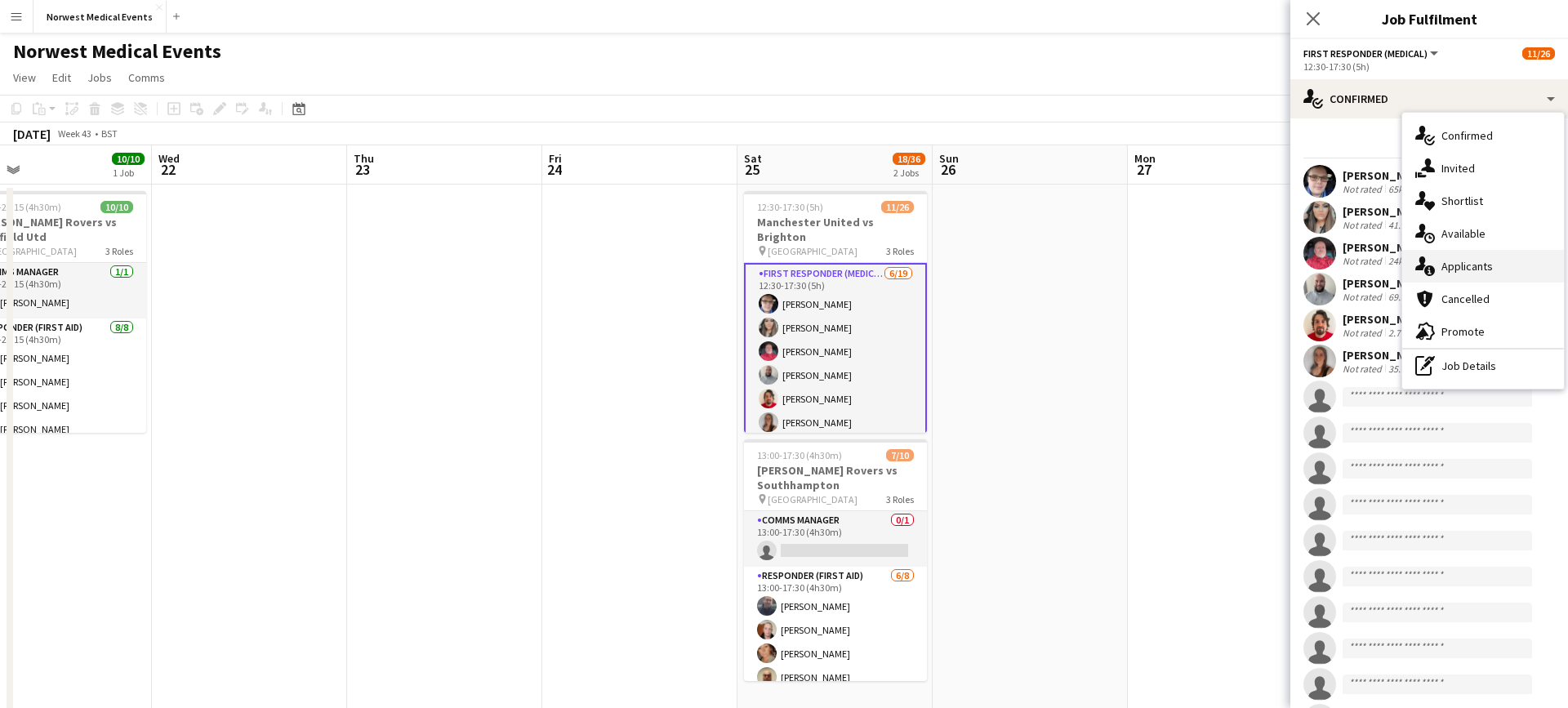
click at [1508, 269] on div "single-neutral-actions-information Applicants" at bounding box center [1483, 266] width 162 height 33
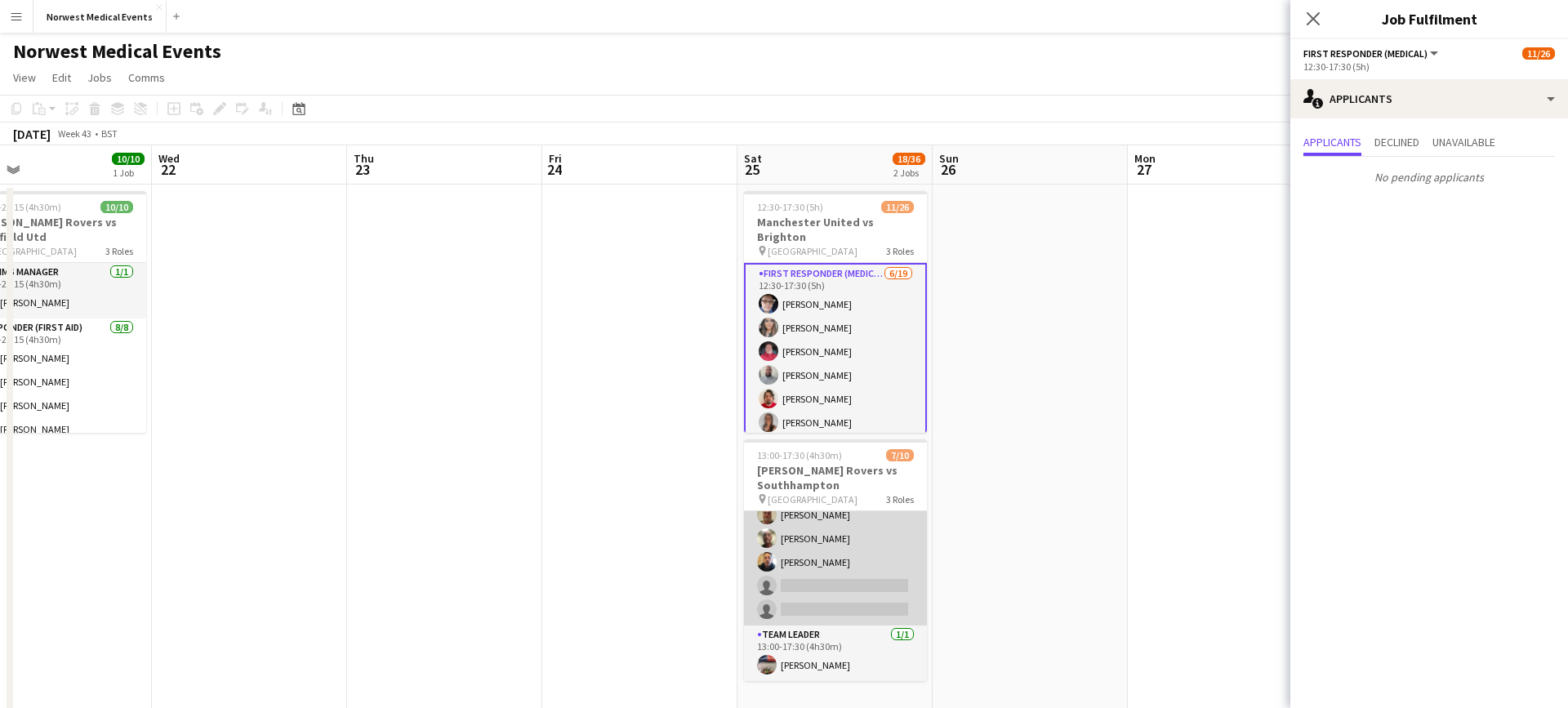
click at [836, 589] on app-card-role "Responder (First Aid) [DATE] 13:00-17:30 (4h30m) [PERSON_NAME] [PERSON_NAME] [P…" at bounding box center [835, 515] width 183 height 222
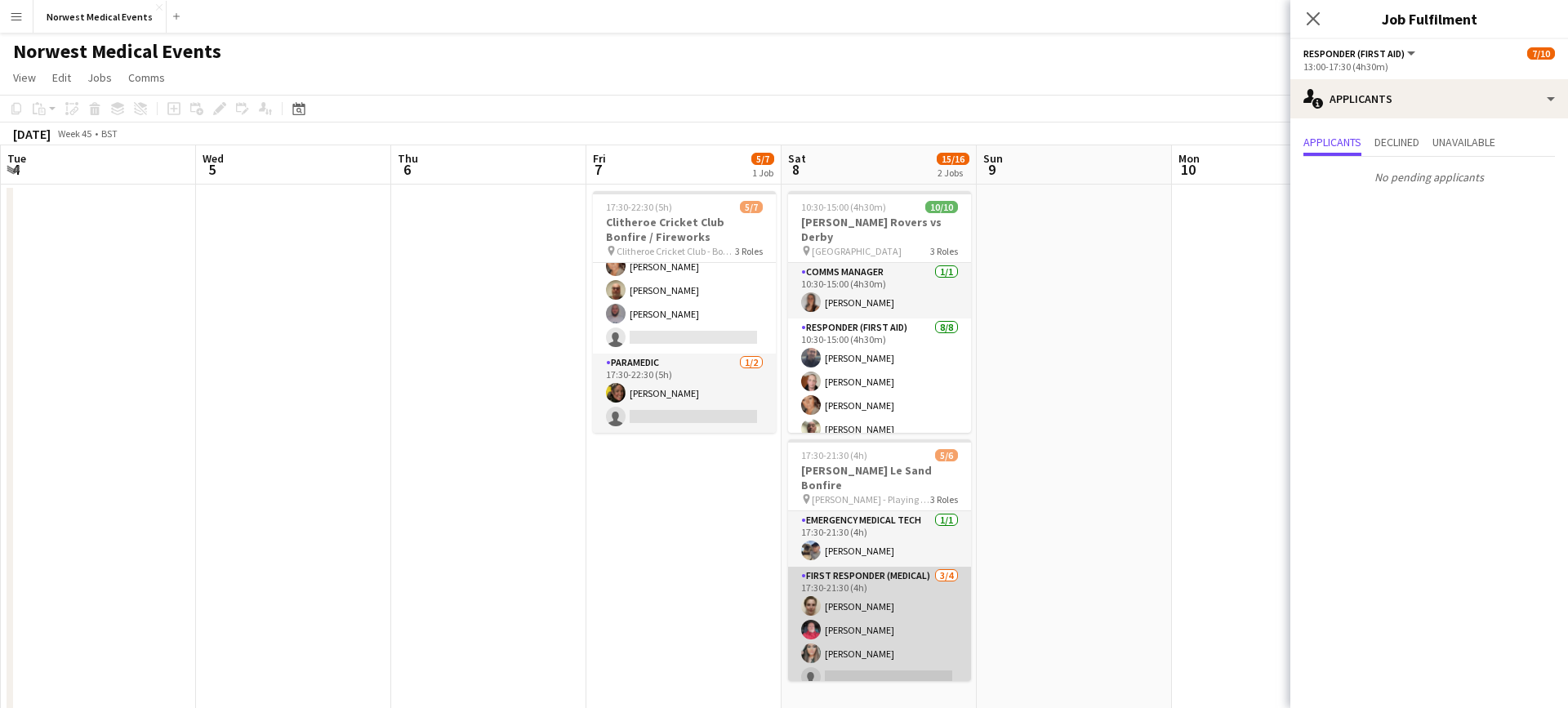
scroll to position [54, 0]
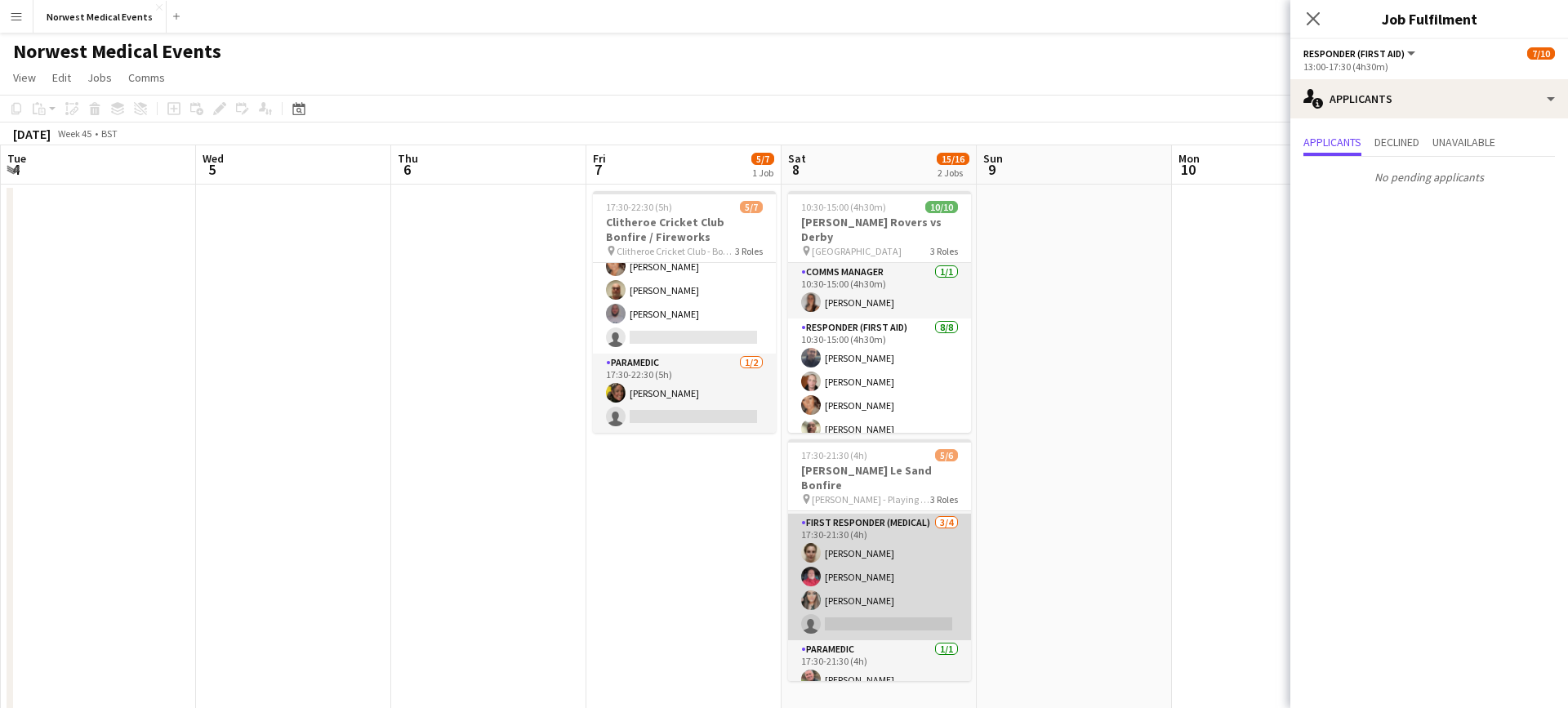
click at [898, 584] on app-card-role "First Responder (Medical) [DATE] 17:30-21:30 (4h) [PERSON_NAME] [PERSON_NAME] […" at bounding box center [879, 577] width 183 height 127
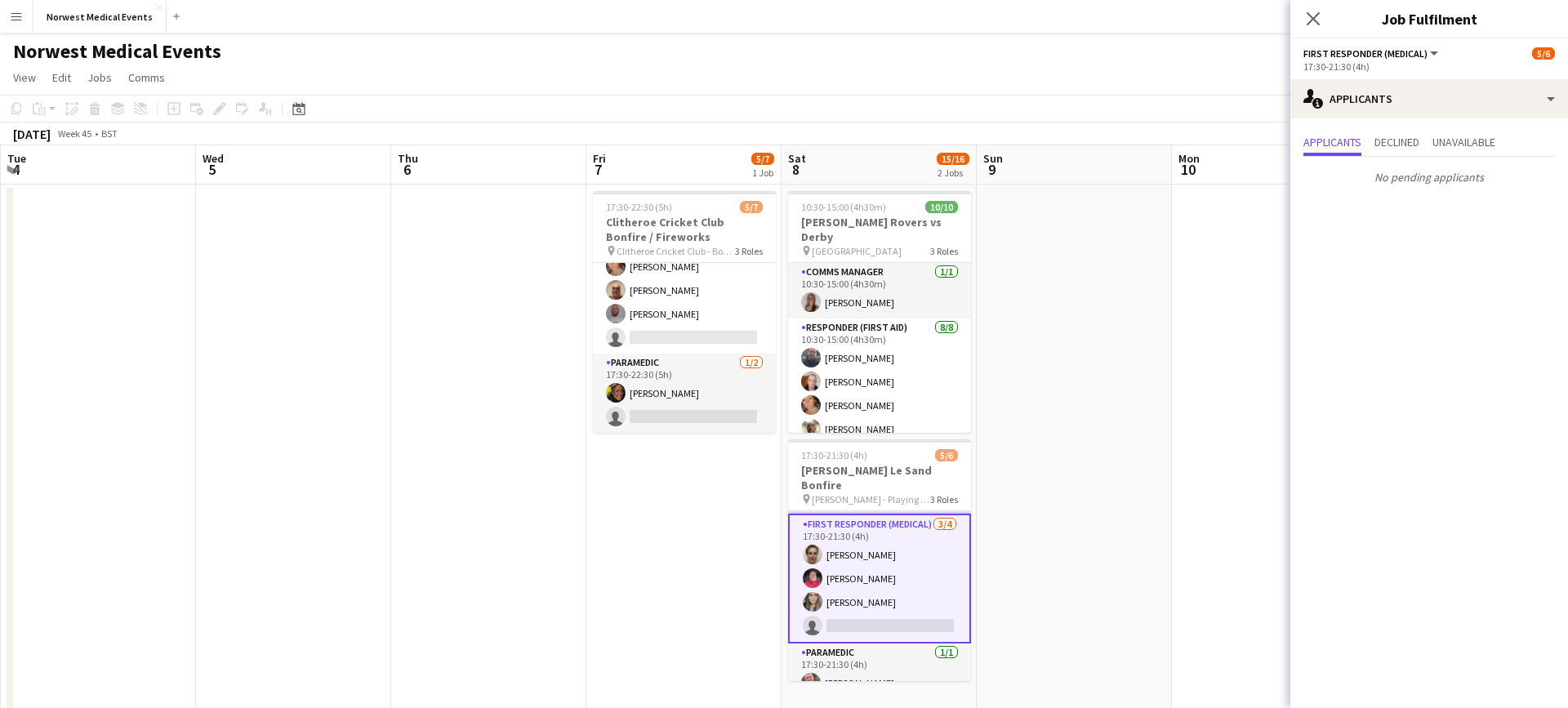
click at [1322, 20] on app-icon "Close pop-in" at bounding box center [1313, 19] width 20 height 20
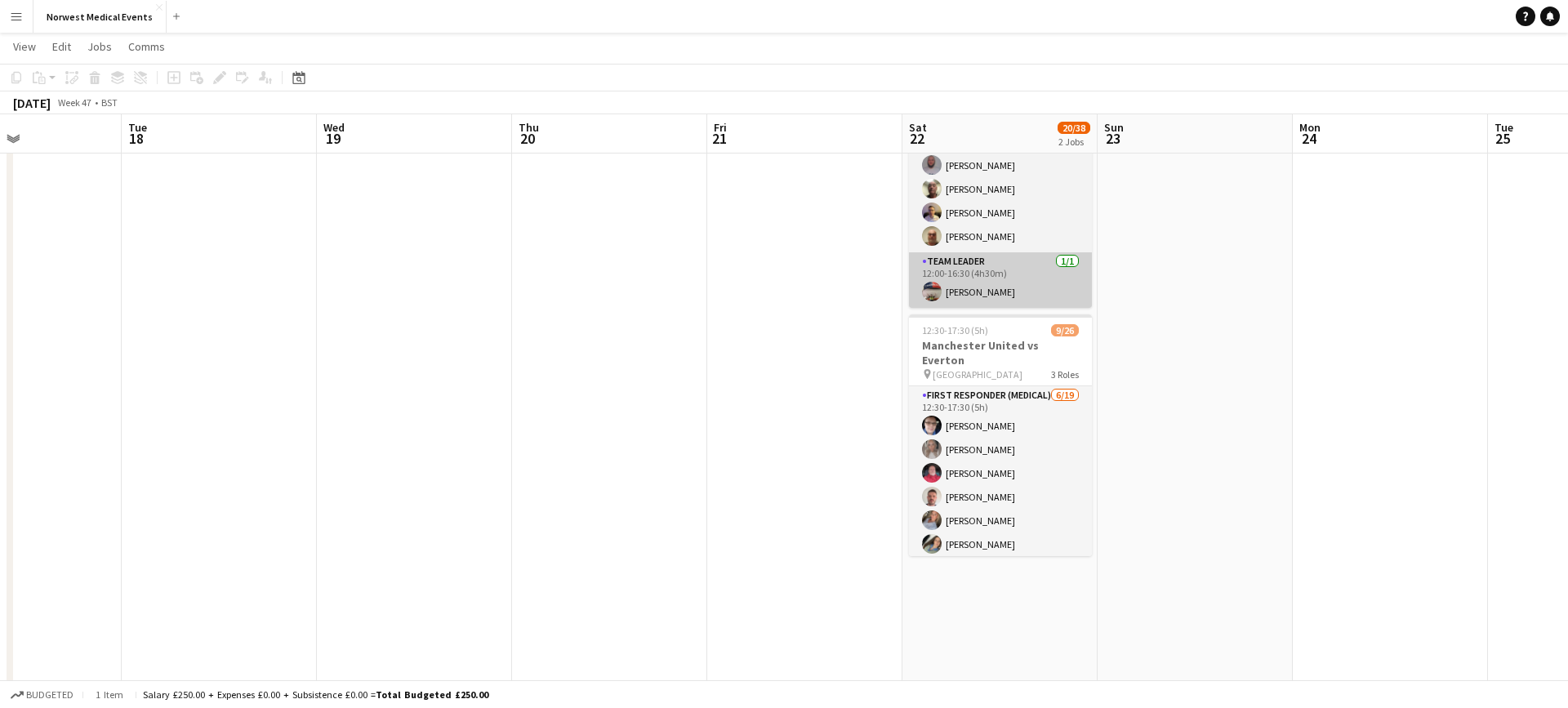
scroll to position [166, 0]
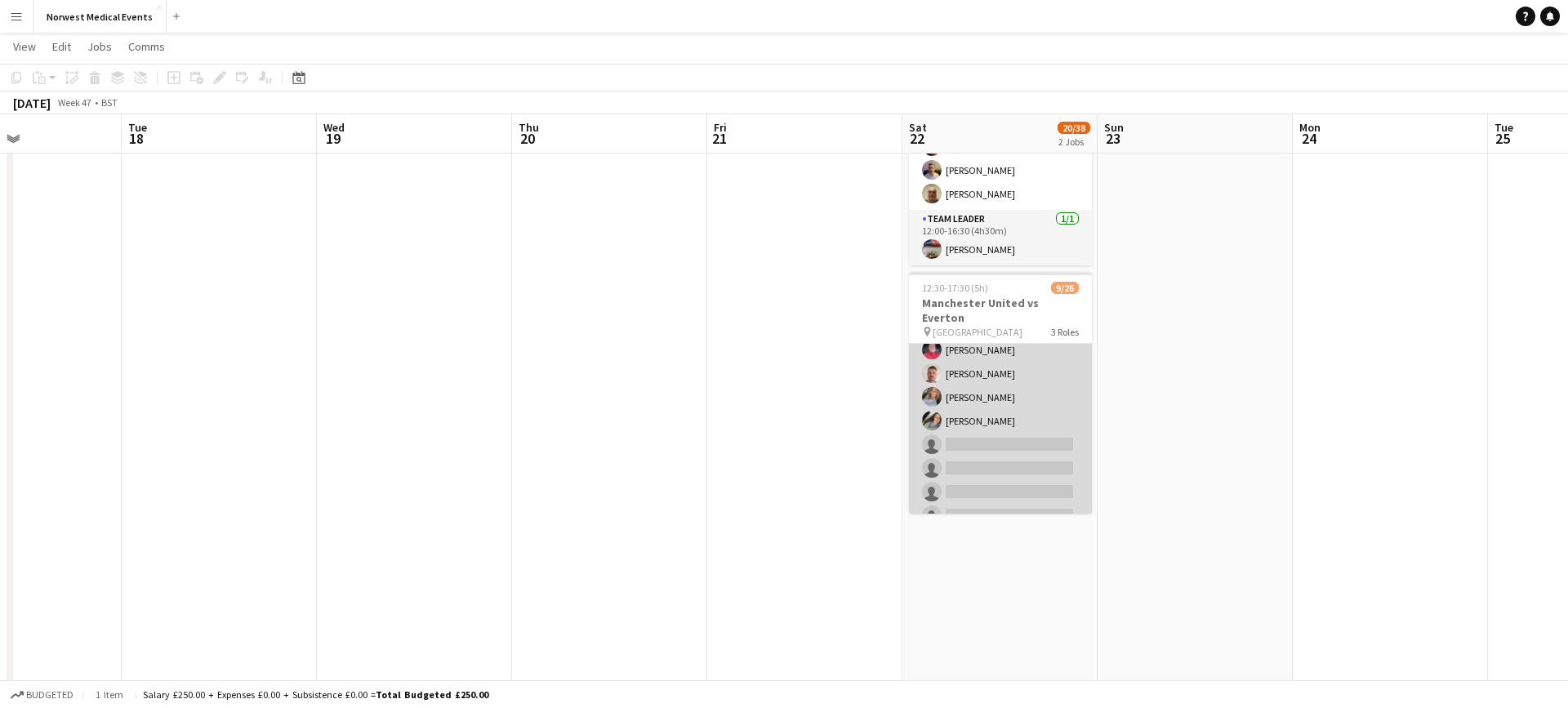
click at [1025, 410] on app-card-role "First Responder (Medical) [DATE] 12:30-17:30 (5h) [PERSON_NAME] [PERSON_NAME] […" at bounding box center [1001, 503] width 183 height 482
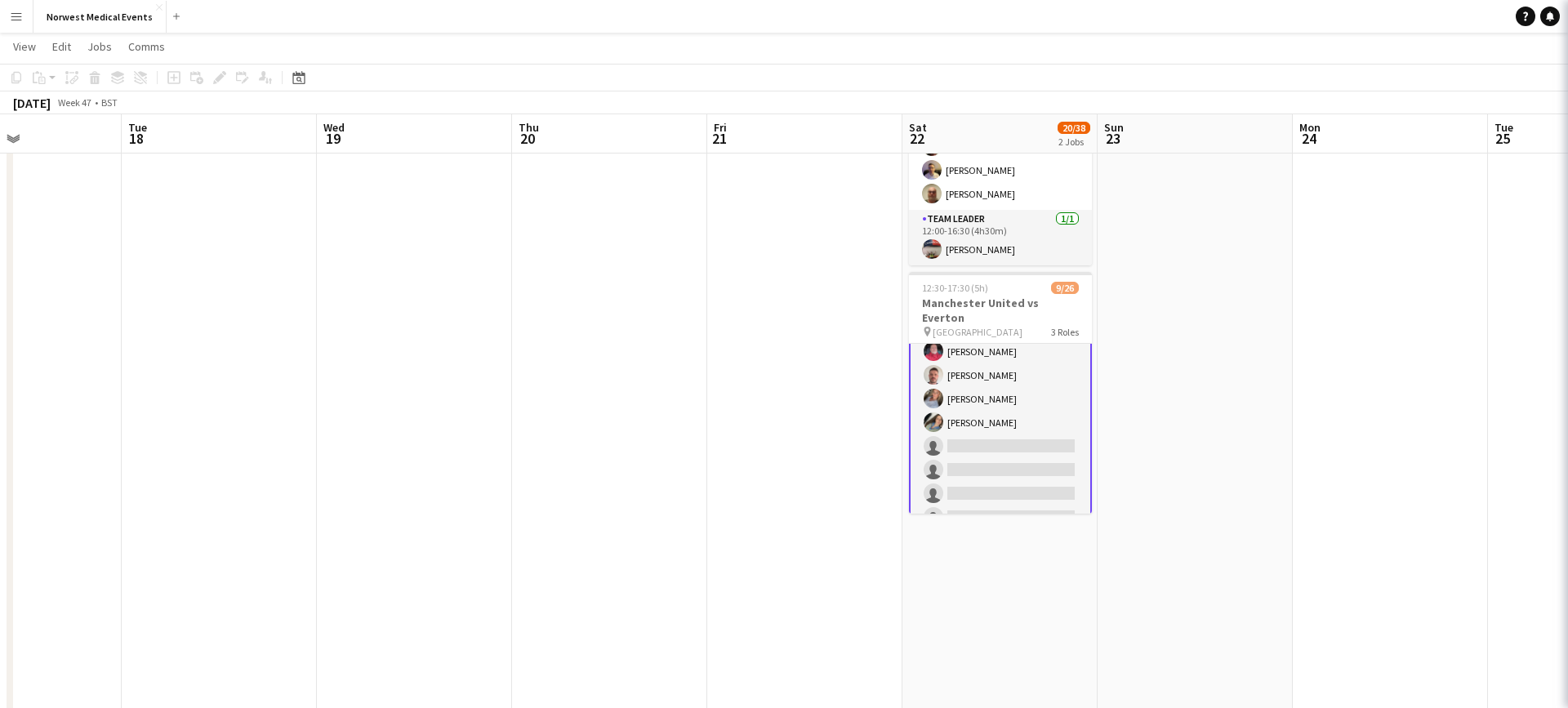
scroll to position [83, 0]
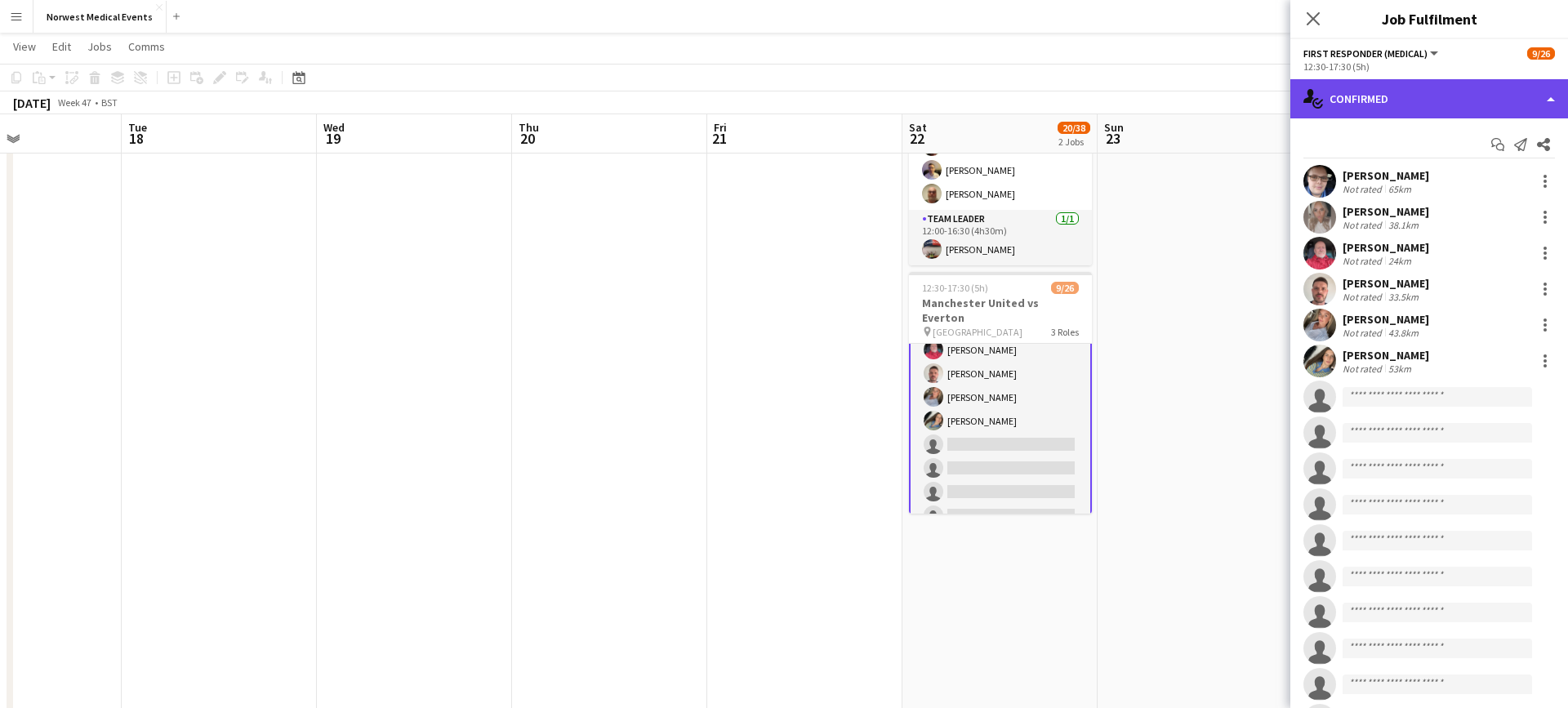
click at [1405, 91] on div "single-neutral-actions-check-2 Confirmed" at bounding box center [1430, 99] width 278 height 39
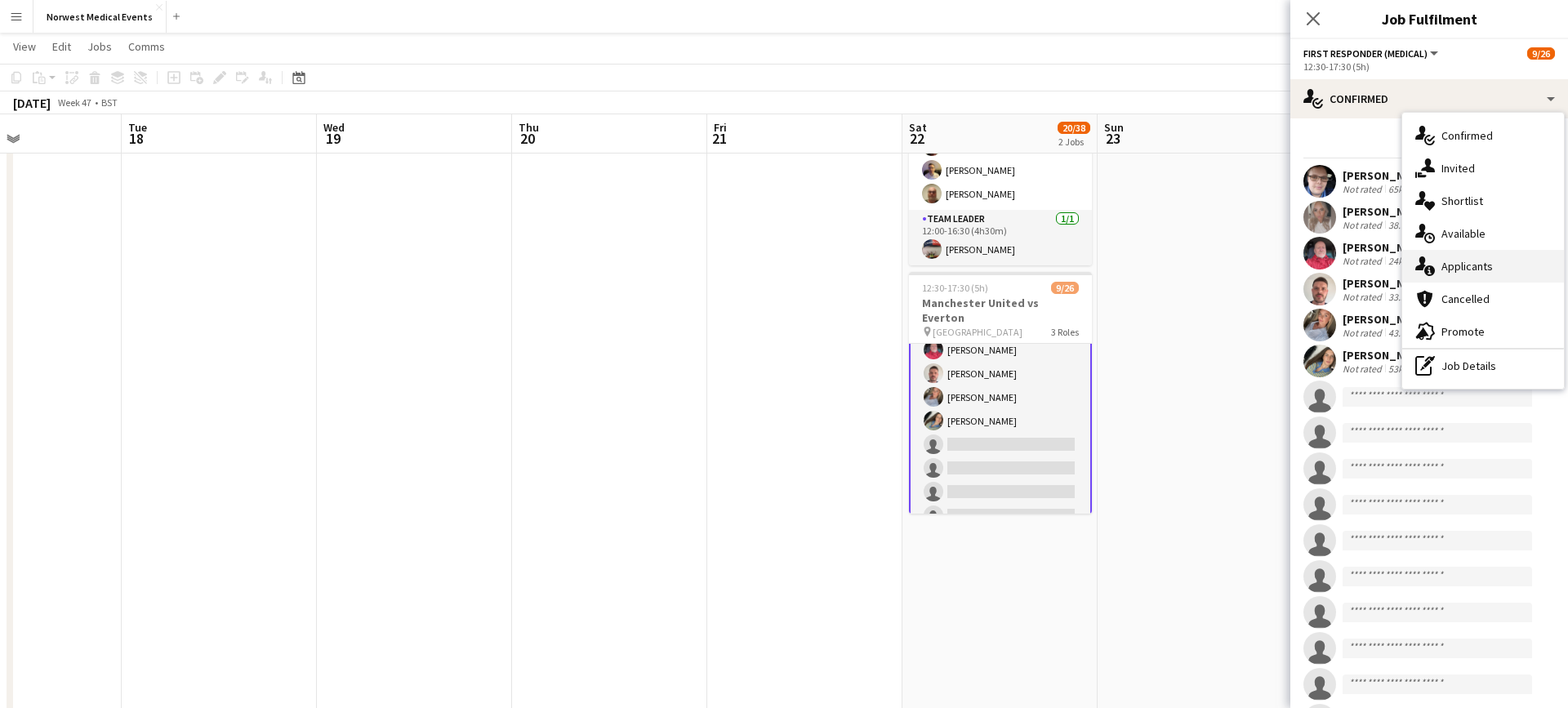
click at [1500, 260] on div "single-neutral-actions-information Applicants" at bounding box center [1483, 266] width 162 height 33
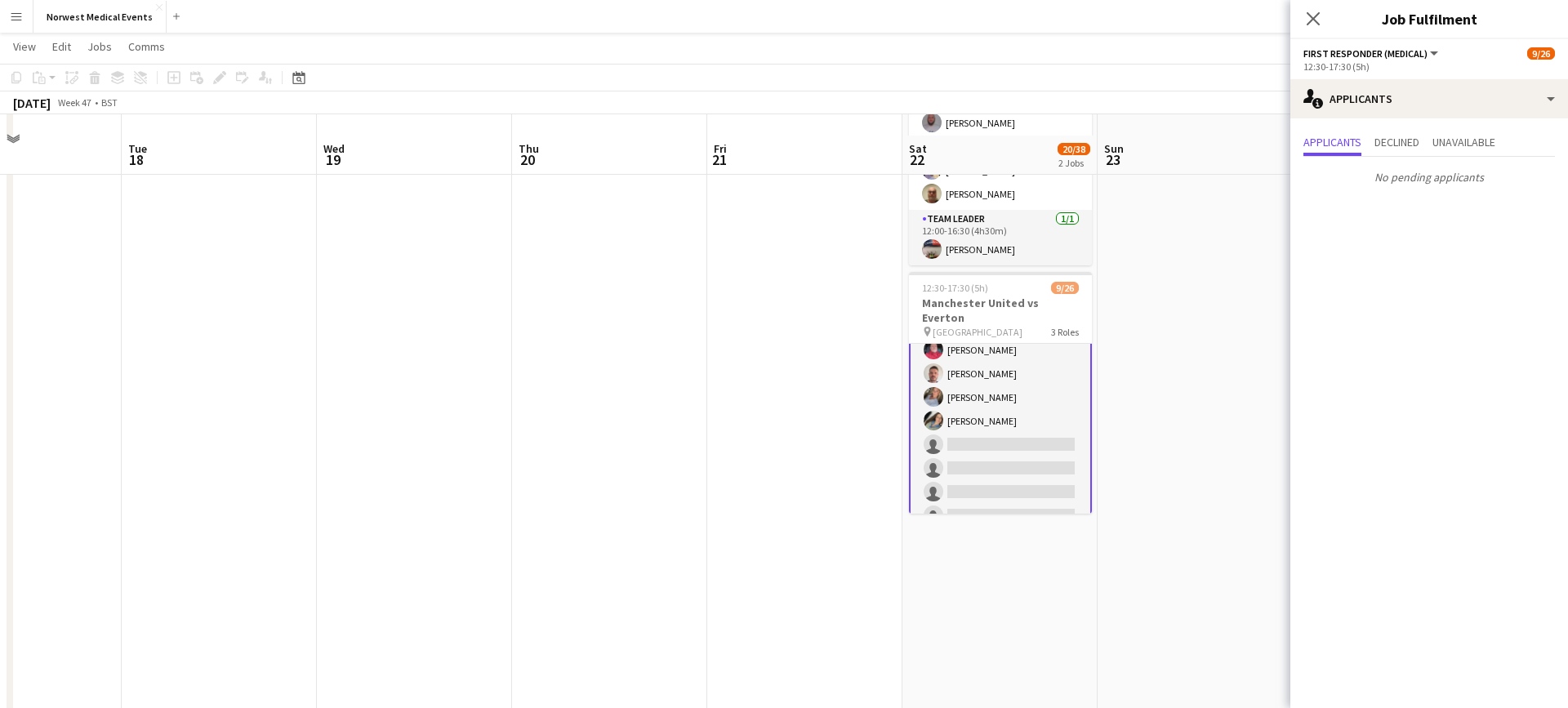
scroll to position [188, 0]
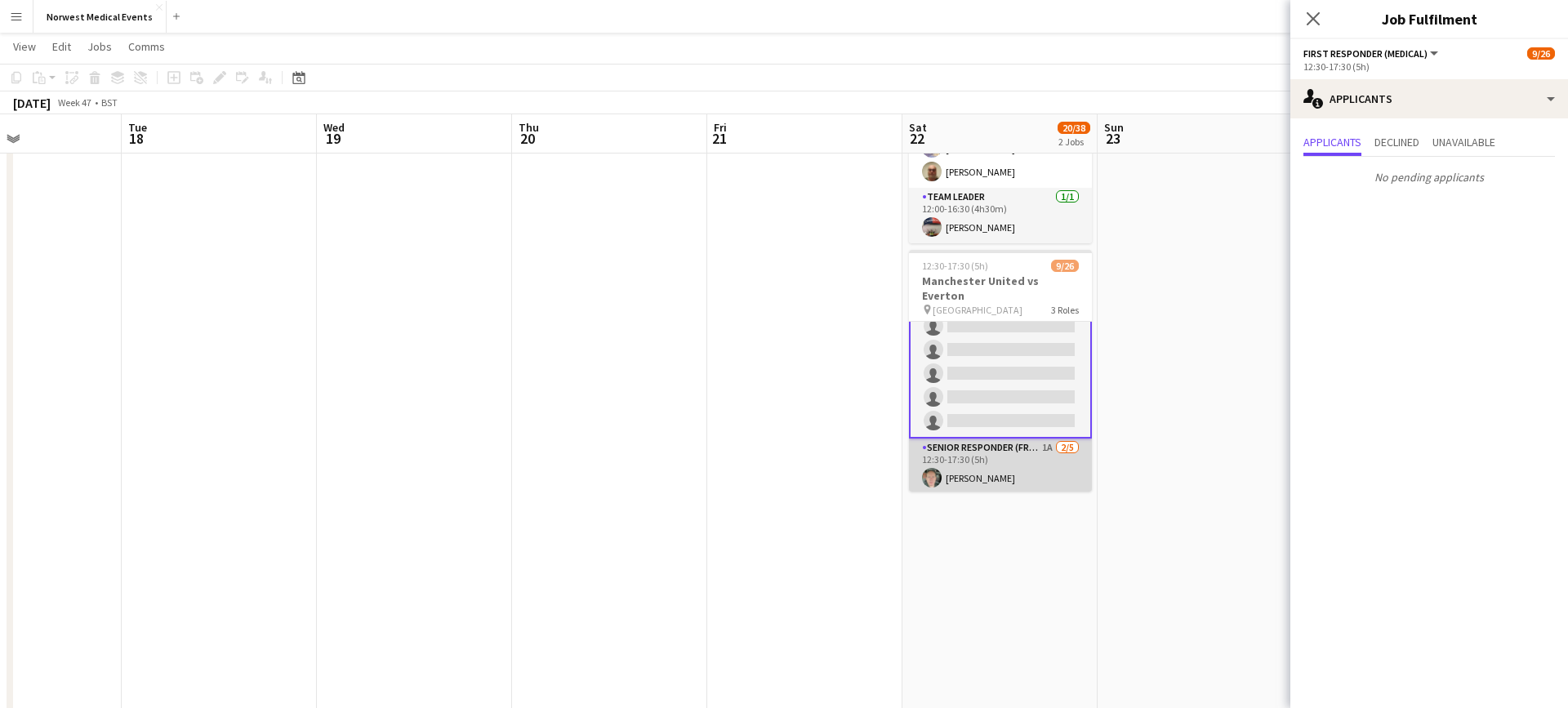
click at [1011, 469] on app-card-role "Senior Responder (FREC 4 or Above) 1A [DATE] 12:30-17:30 (5h) [PERSON_NAME] [PE…" at bounding box center [1001, 514] width 183 height 150
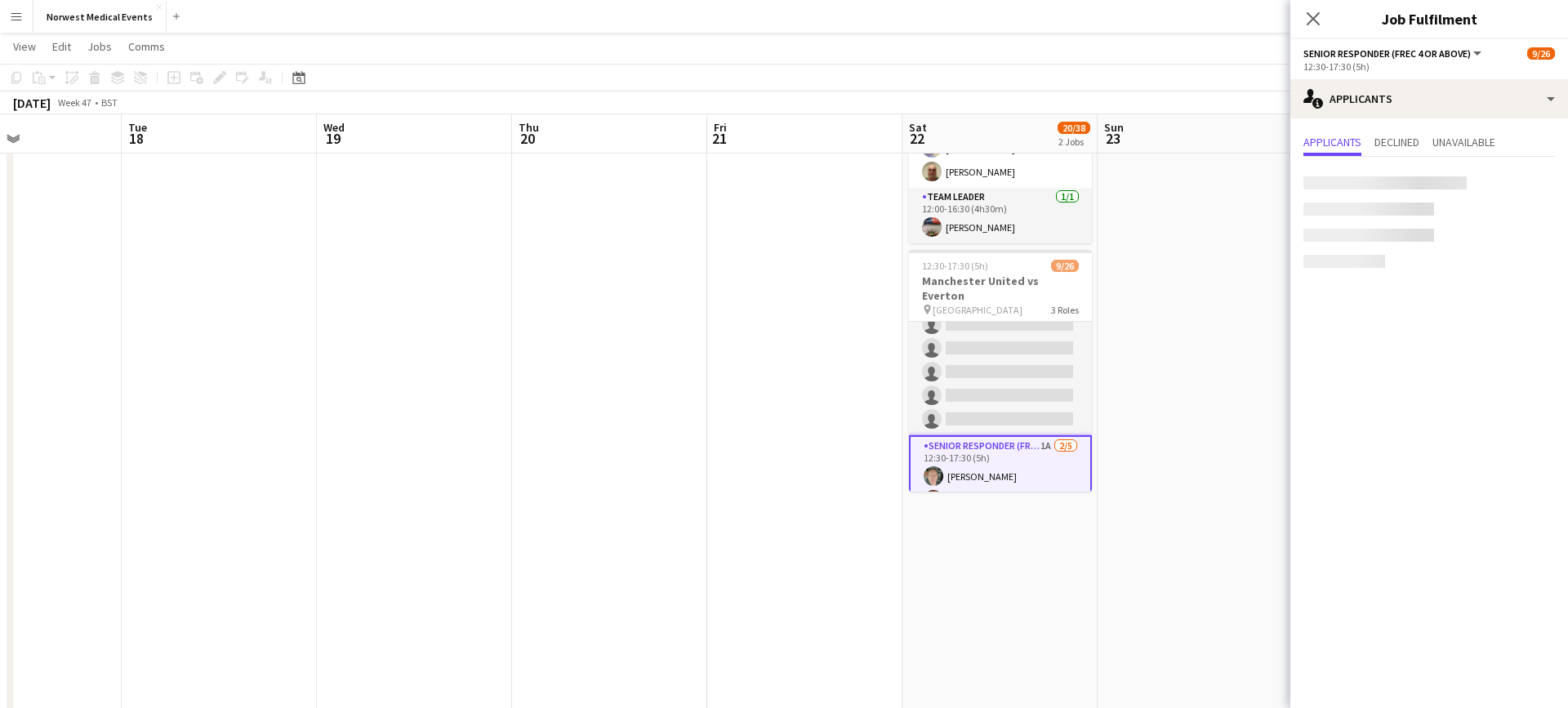
scroll to position [0, 0]
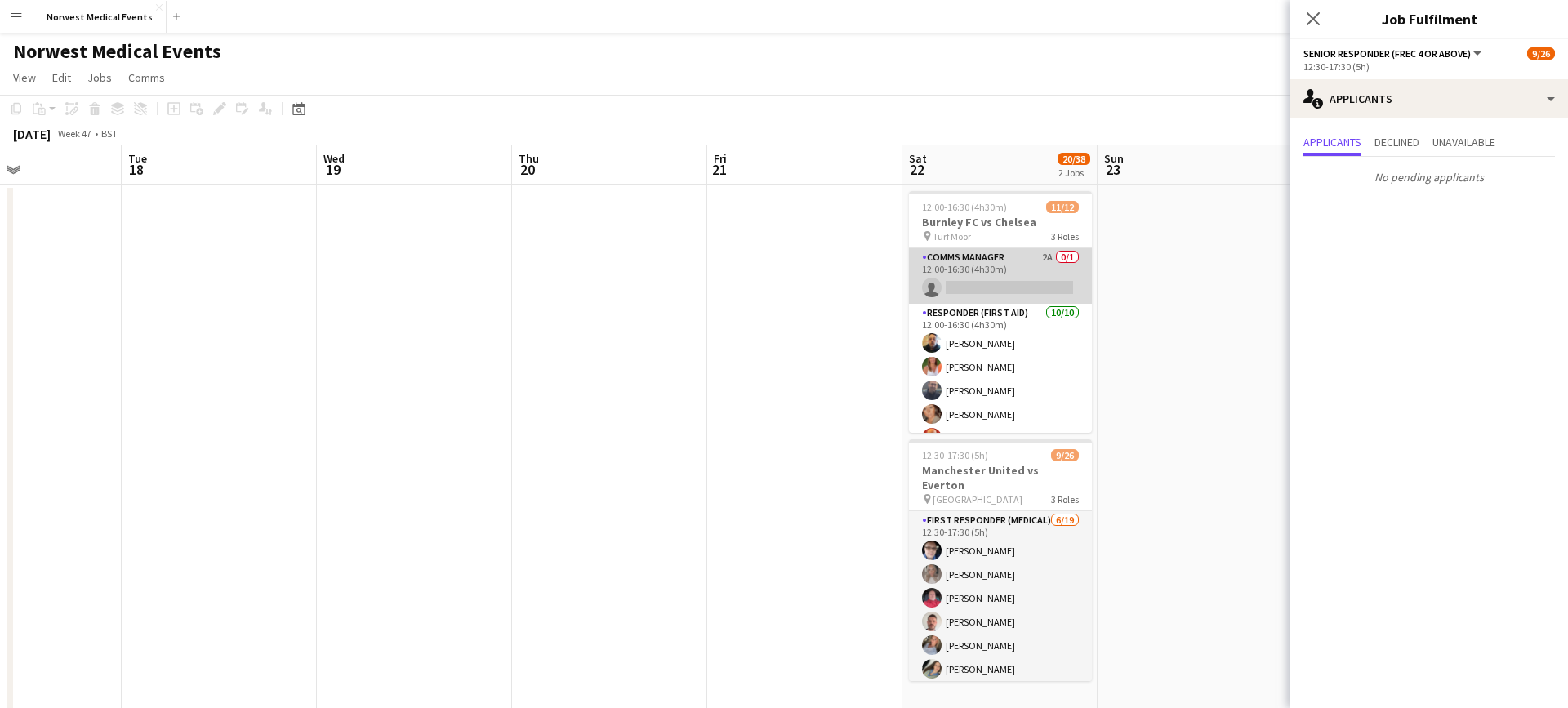
click at [1029, 285] on app-card-role "Comms Manager 2A 0/1 12:00-16:30 (4h30m) single-neutral-actions" at bounding box center [1001, 275] width 183 height 55
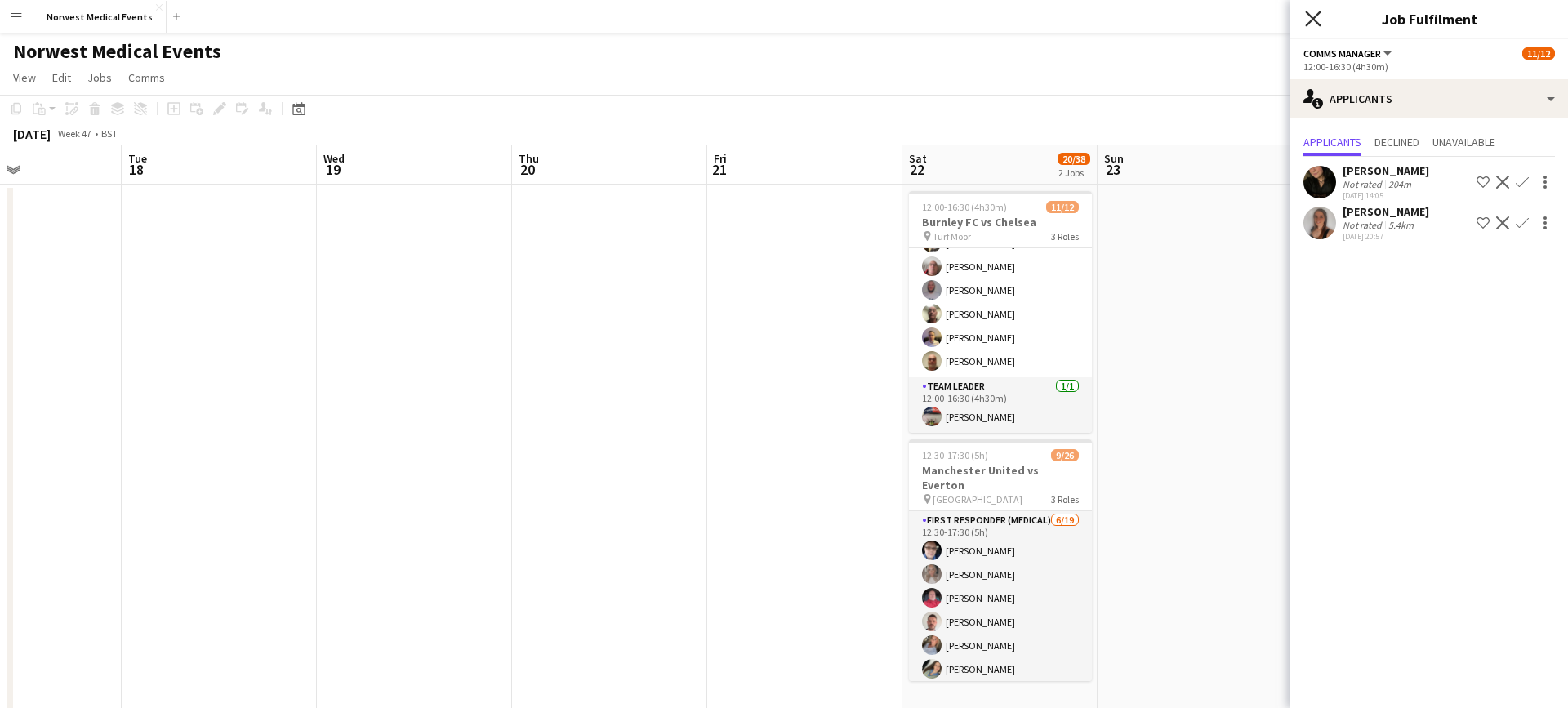
click at [1317, 18] on icon "Close pop-in" at bounding box center [1312, 18] width 16 height 16
